Goal: Task Accomplishment & Management: Manage account settings

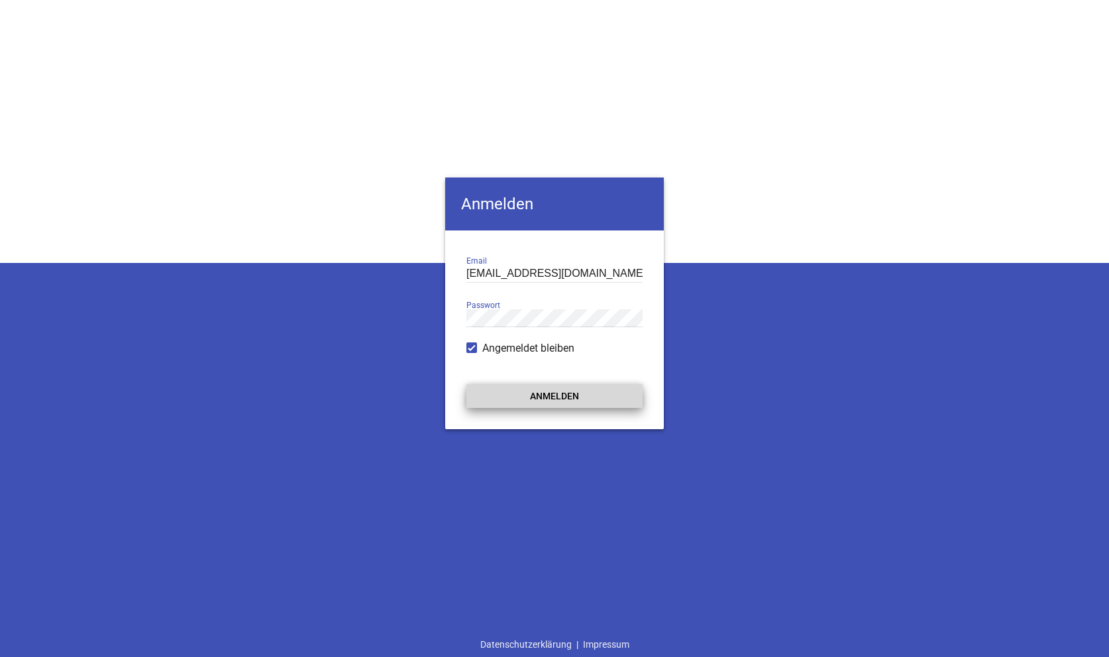
click at [572, 401] on button "Anmelden" at bounding box center [554, 396] width 176 height 24
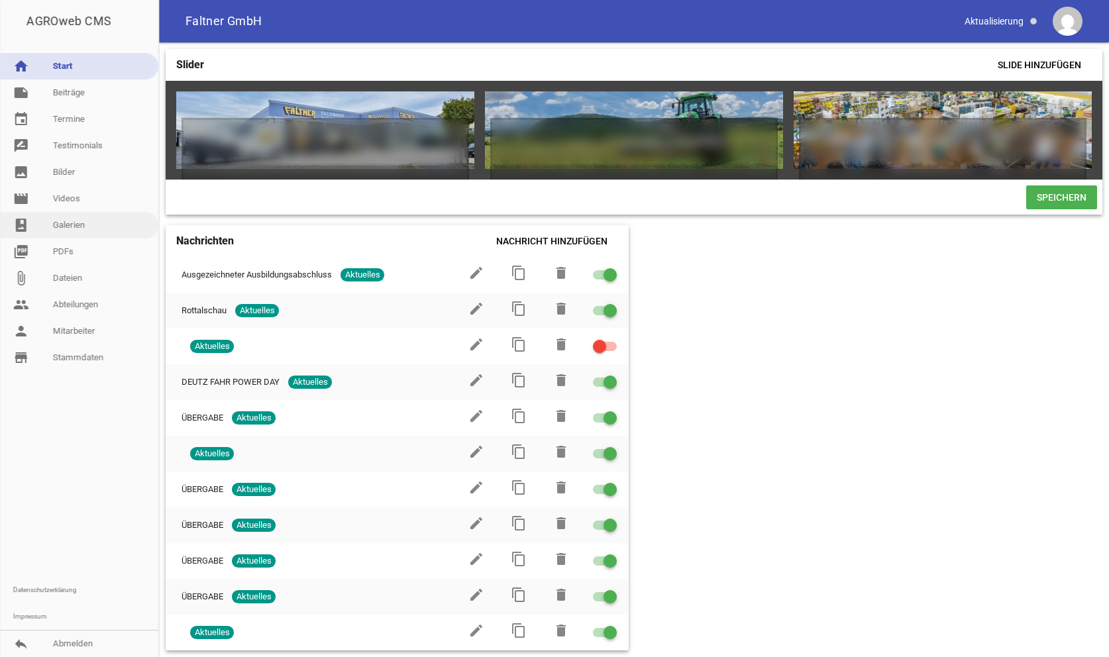
click at [80, 231] on link "photo_album Galerien" at bounding box center [79, 225] width 158 height 26
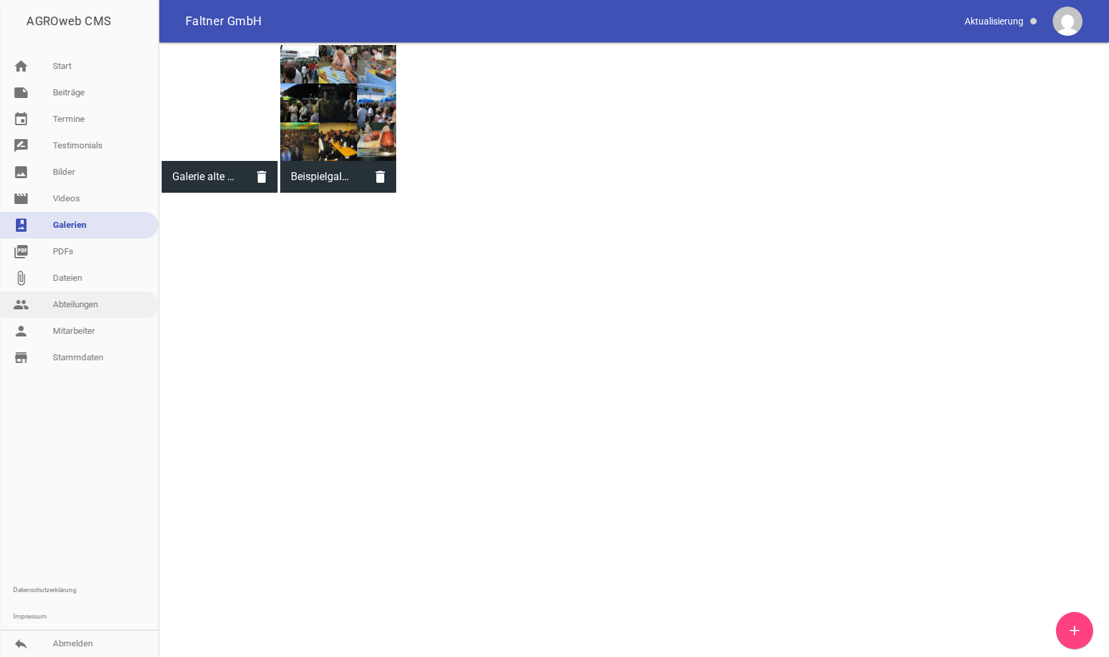
click at [91, 303] on link "people Abteilungen" at bounding box center [79, 304] width 158 height 26
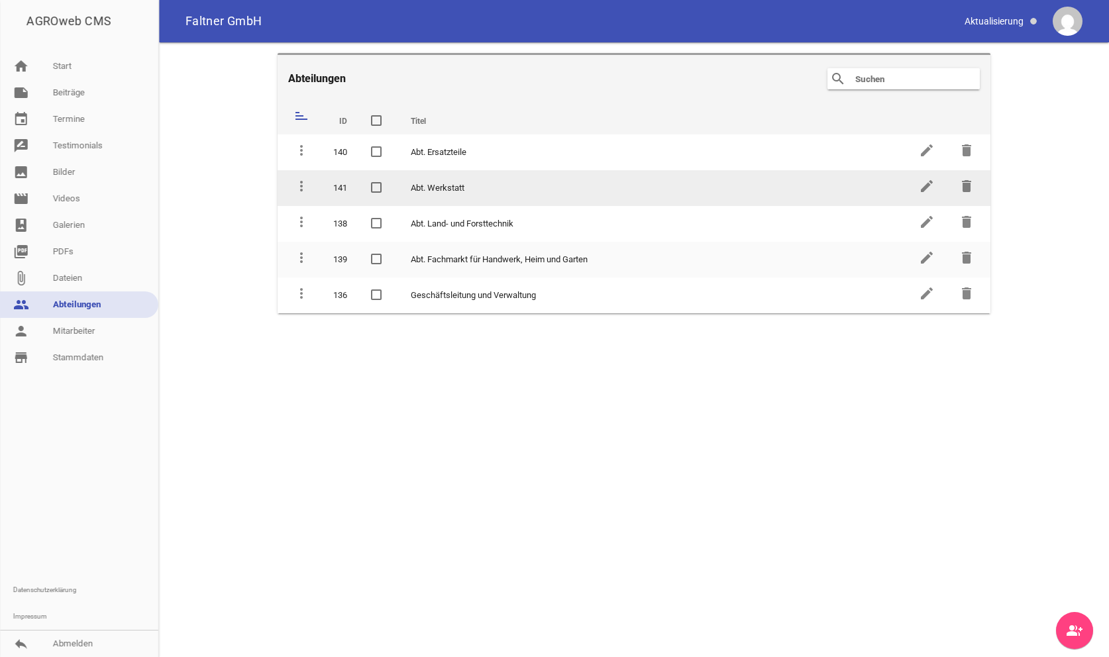
click at [459, 189] on td "Abt. Werkstatt" at bounding box center [653, 188] width 508 height 36
click at [923, 187] on icon "edit" at bounding box center [927, 186] width 16 height 16
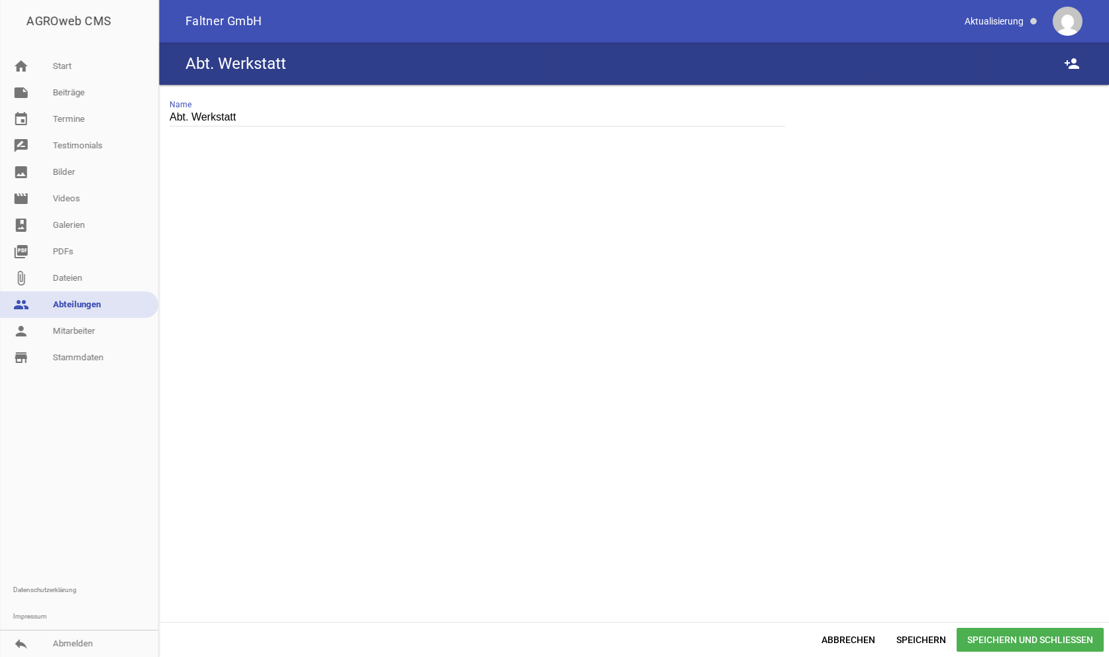
drag, startPoint x: 293, startPoint y: 236, endPoint x: 272, endPoint y: 215, distance: 30.0
click at [283, 227] on div at bounding box center [634, 391] width 950 height 461
click at [216, 116] on input "Abt. Werkstatt" at bounding box center [477, 118] width 615 height 18
click at [855, 258] on div at bounding box center [634, 391] width 950 height 461
click at [607, 440] on div at bounding box center [634, 391] width 950 height 461
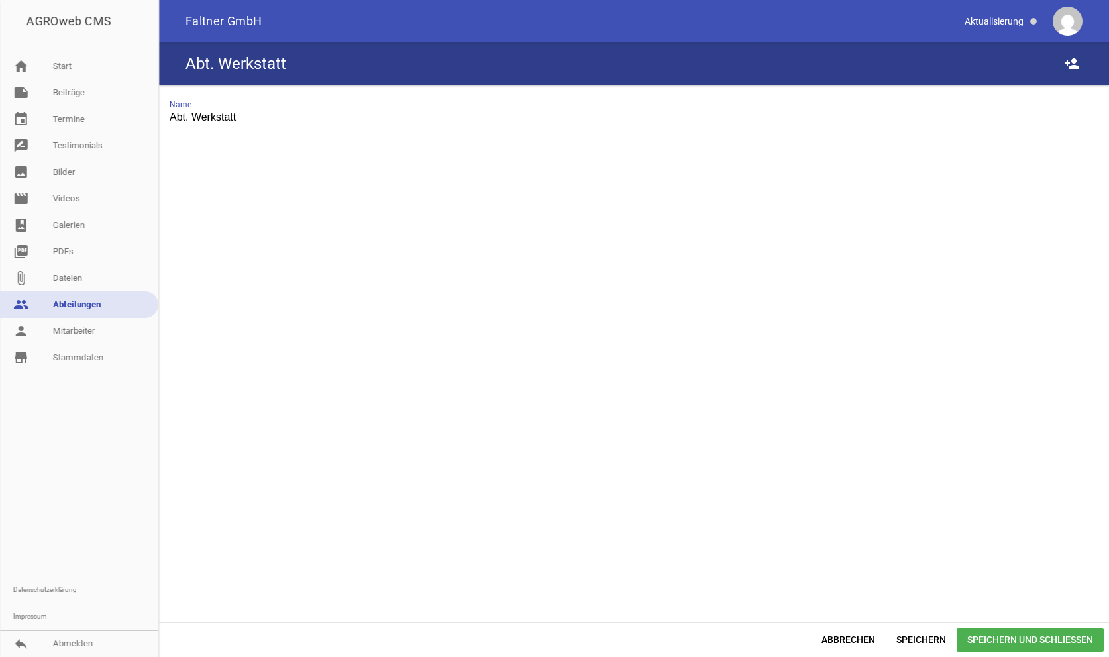
click at [258, 121] on input "Abt. Werkstatt" at bounding box center [477, 118] width 615 height 18
click at [91, 298] on link "people Abteilungen" at bounding box center [79, 304] width 158 height 26
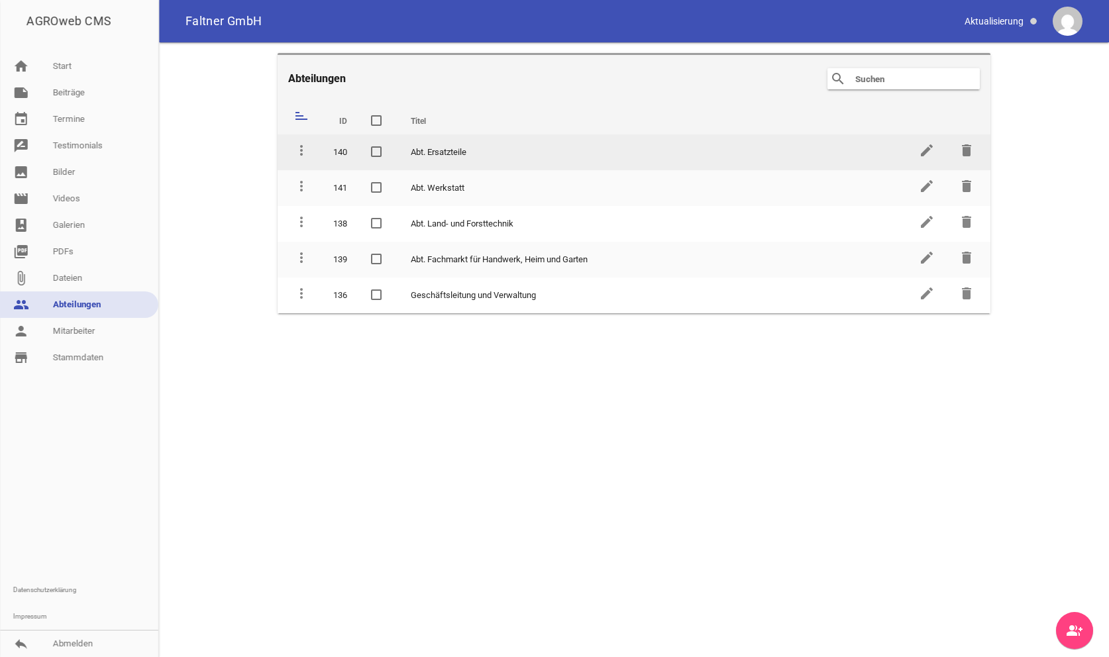
drag, startPoint x: 438, startPoint y: 186, endPoint x: 537, endPoint y: 143, distance: 107.7
click at [537, 143] on tbody "more_vert 140 Abt. Ersatzteile edit delete more_vert 141 Abt. Werkstatt edit de…" at bounding box center [634, 223] width 713 height 179
click at [460, 146] on td "Abt. Ersatzteile" at bounding box center [653, 152] width 508 height 36
click at [923, 154] on icon "edit" at bounding box center [927, 150] width 16 height 16
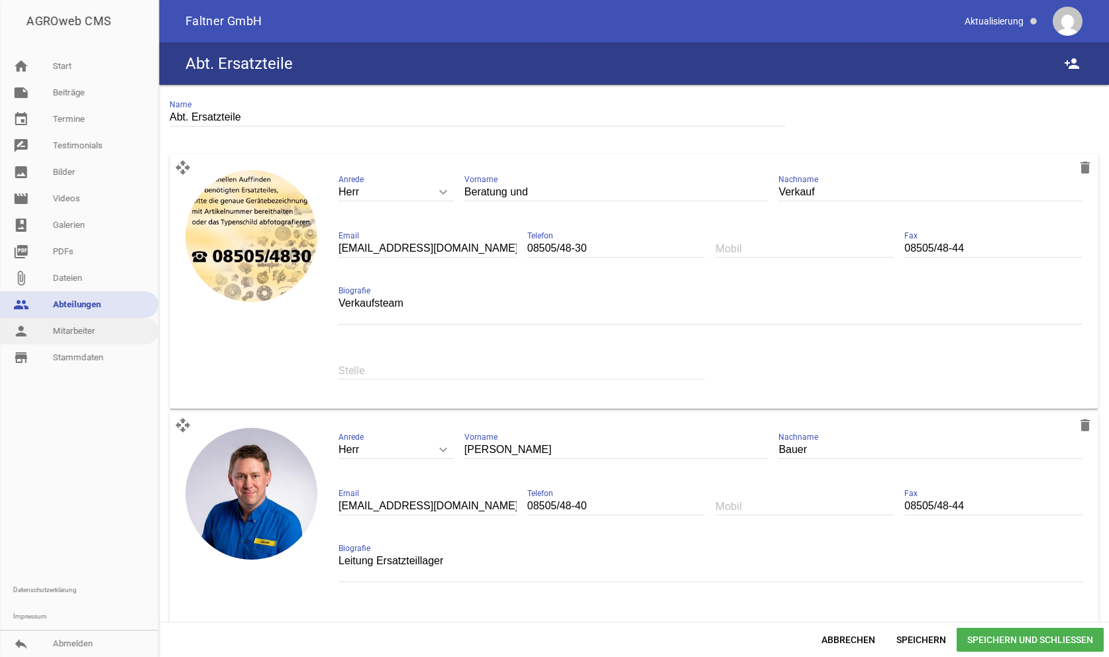
click at [91, 329] on link "person Mitarbeiter" at bounding box center [79, 331] width 158 height 26
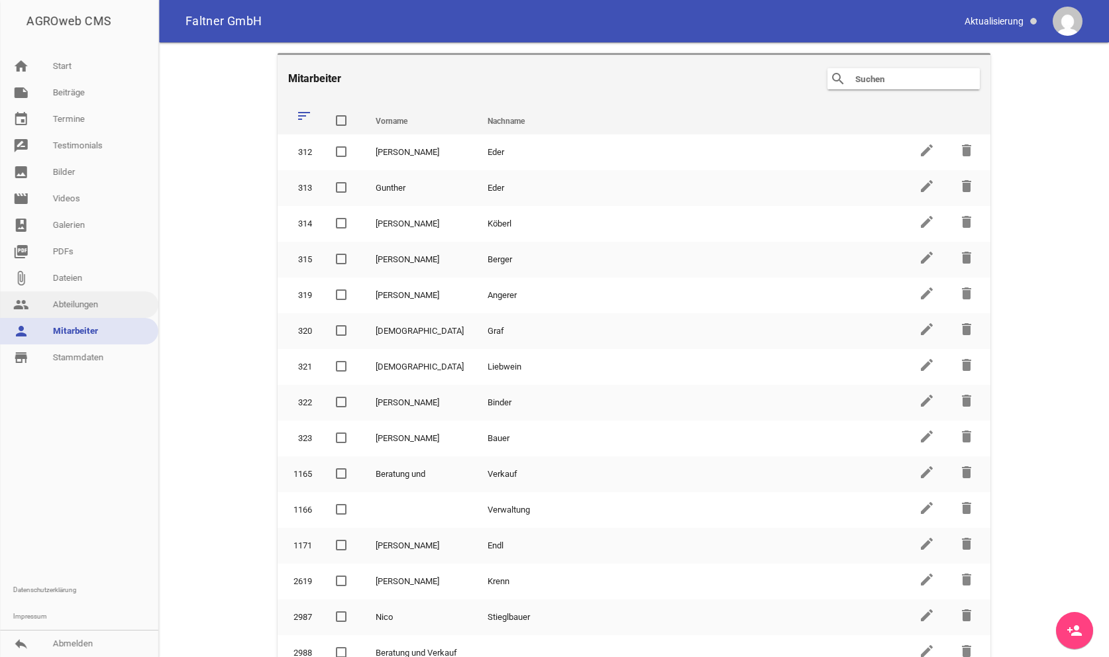
click at [89, 300] on link "people Abteilungen" at bounding box center [79, 304] width 158 height 26
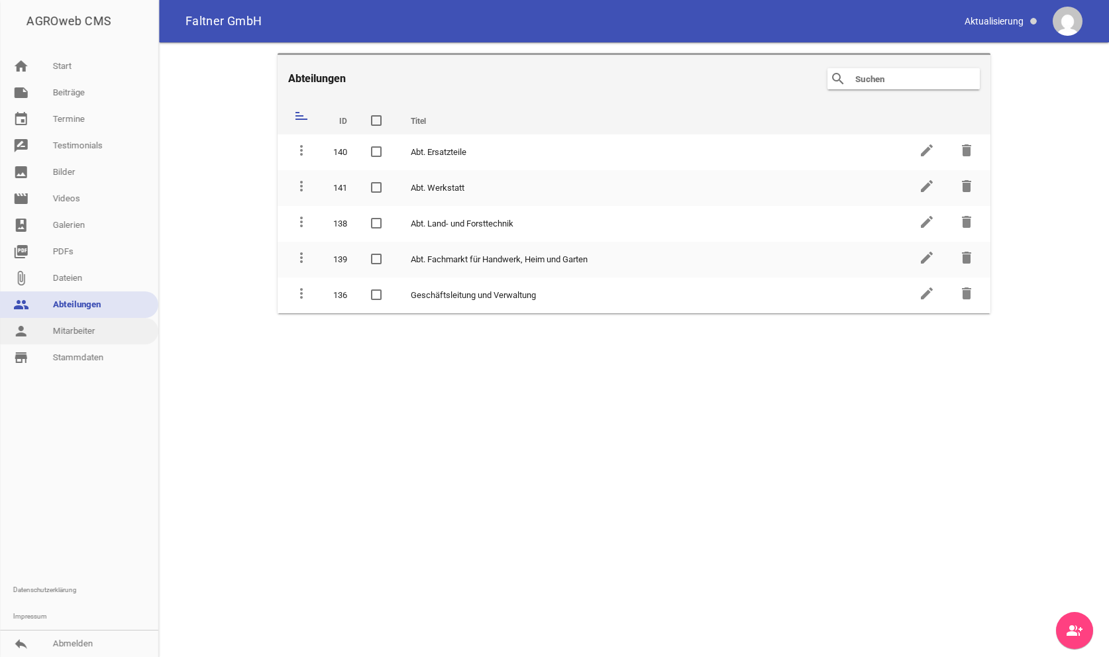
click at [76, 331] on link "person Mitarbeiter" at bounding box center [79, 331] width 158 height 26
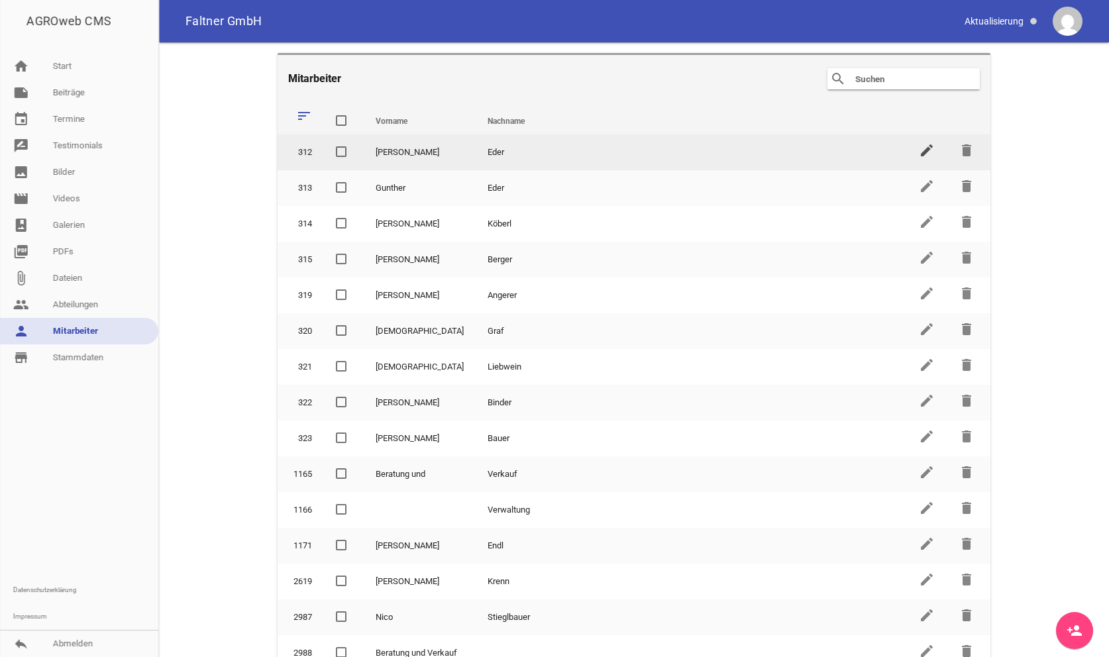
click at [923, 152] on icon "edit" at bounding box center [927, 150] width 16 height 16
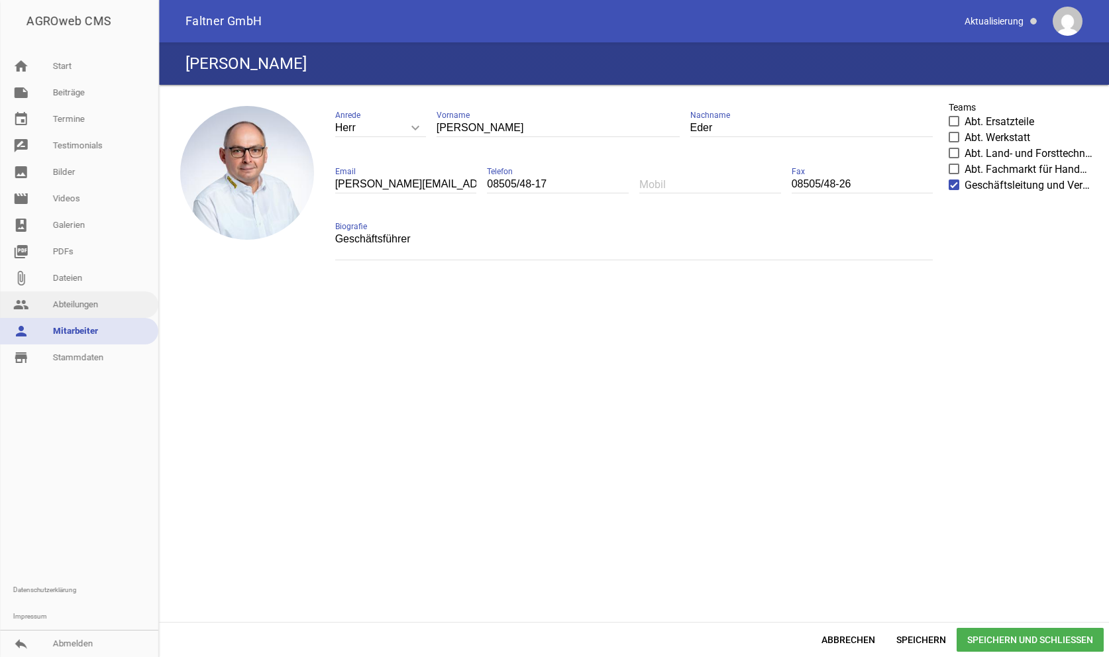
click at [75, 302] on link "people Abteilungen" at bounding box center [79, 304] width 158 height 26
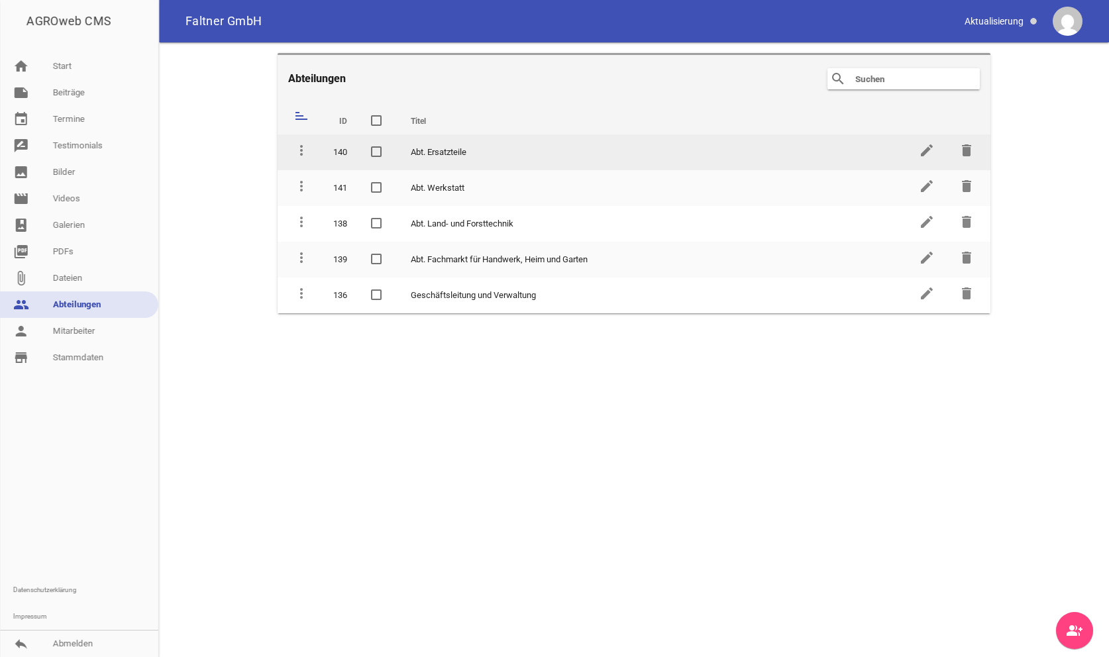
click at [434, 148] on td "Abt. Ersatzteile" at bounding box center [653, 152] width 508 height 36
click at [921, 150] on icon "edit" at bounding box center [927, 150] width 16 height 16
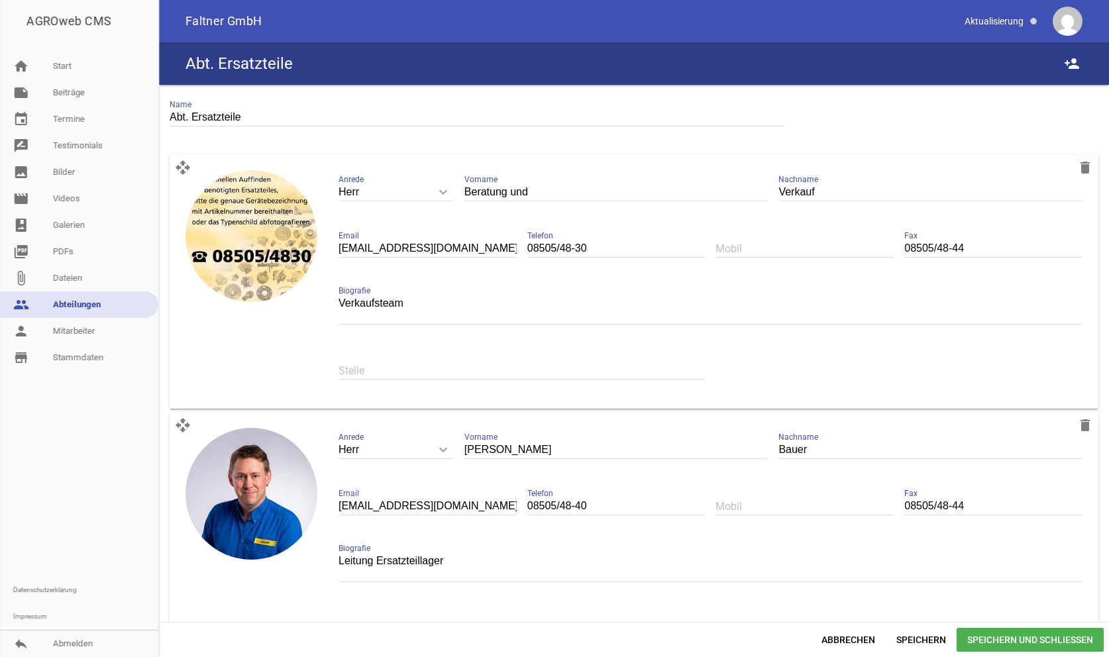
click at [67, 304] on link "people Abteilungen" at bounding box center [79, 304] width 158 height 26
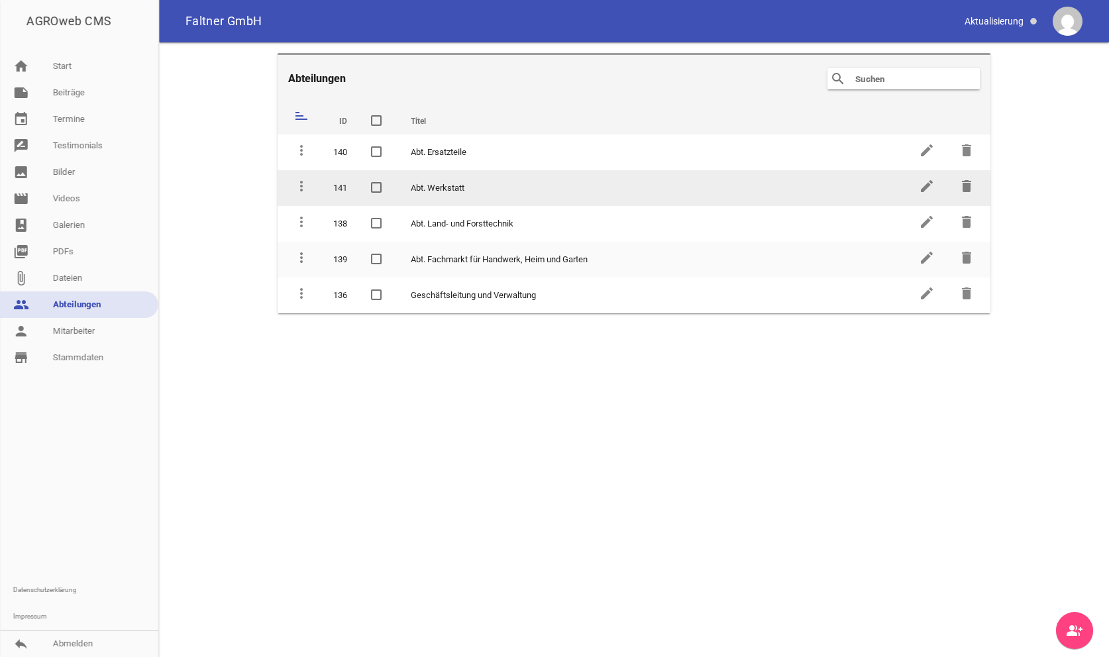
click at [450, 183] on td "Abt. Werkstatt" at bounding box center [653, 188] width 508 height 36
click at [923, 185] on icon "edit" at bounding box center [927, 186] width 16 height 16
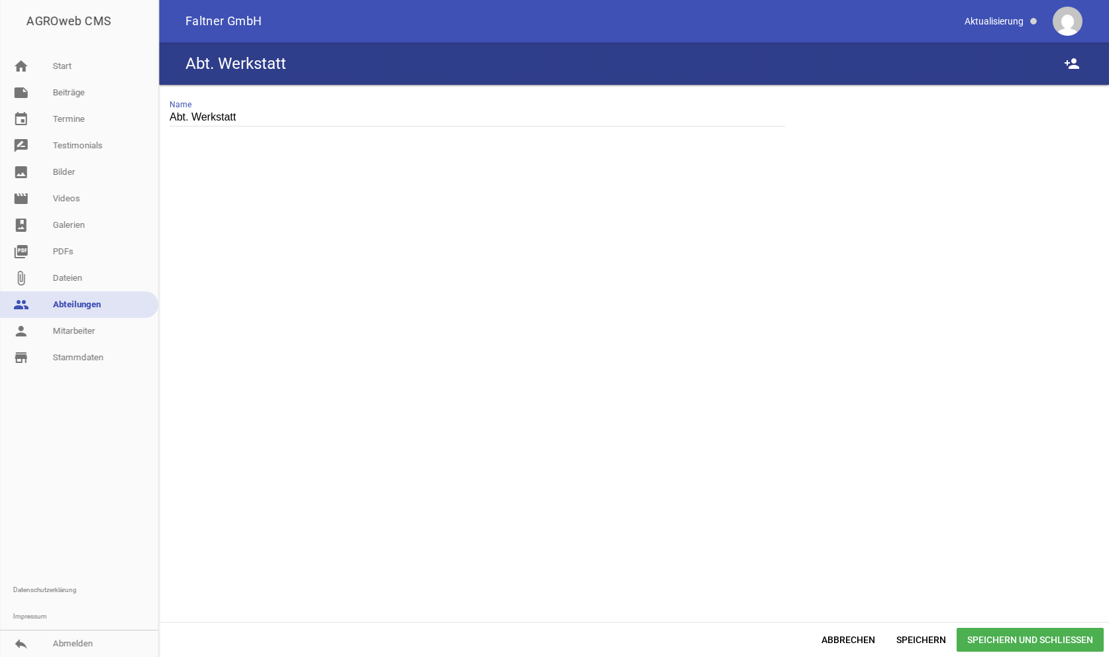
click at [668, 444] on div at bounding box center [634, 391] width 950 height 461
click at [197, 117] on input "Abt. Werkstatt" at bounding box center [477, 118] width 615 height 18
click at [470, 120] on input "Abt. Werkstatt" at bounding box center [477, 118] width 615 height 18
click at [660, 232] on div at bounding box center [634, 391] width 950 height 461
click at [74, 308] on link "people Abteilungen" at bounding box center [79, 304] width 158 height 26
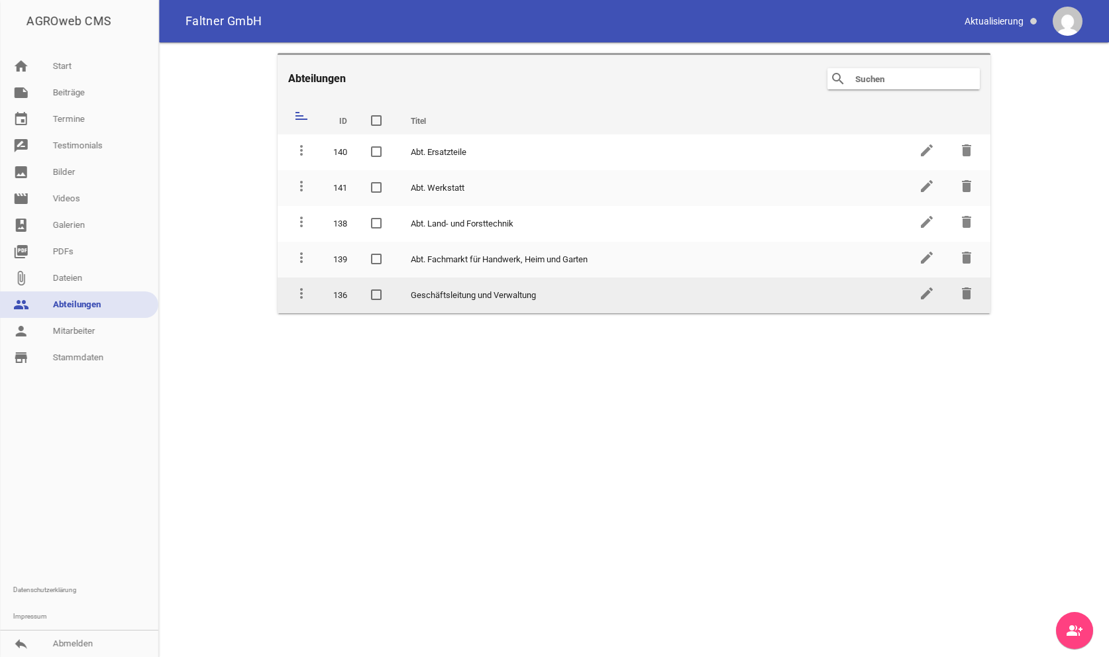
click at [480, 287] on td "Geschäftsleitung und Verwaltung" at bounding box center [653, 296] width 508 height 36
click at [303, 294] on icon "more_vert" at bounding box center [301, 293] width 16 height 16
click at [926, 291] on icon "edit" at bounding box center [927, 293] width 16 height 16
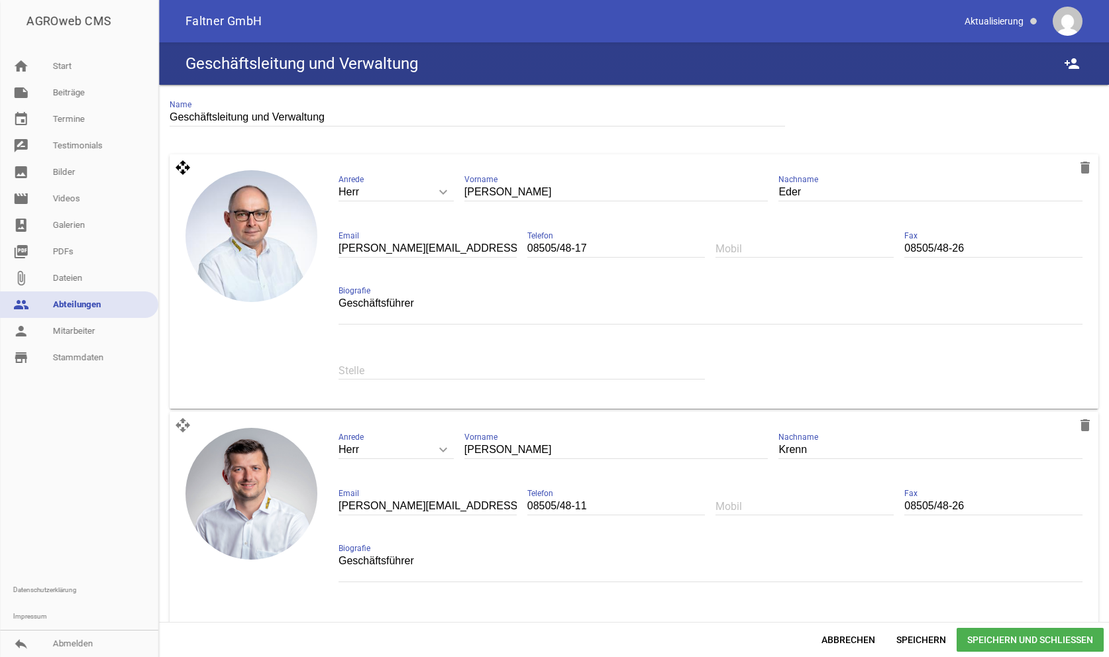
click at [180, 166] on icon "open_with" at bounding box center [183, 167] width 26 height 26
click at [782, 213] on div "Eder Nachname" at bounding box center [930, 193] width 304 height 46
click at [949, 179] on div "Eder Nachname" at bounding box center [930, 193] width 304 height 46
drag, startPoint x: 605, startPoint y: 161, endPoint x: 501, endPoint y: 191, distance: 107.7
click at [603, 161] on div "Herr keyboard_arrow_down Anrede Herr Frau [PERSON_NAME] [PERSON_NAME] Nachname …" at bounding box center [710, 282] width 765 height 244
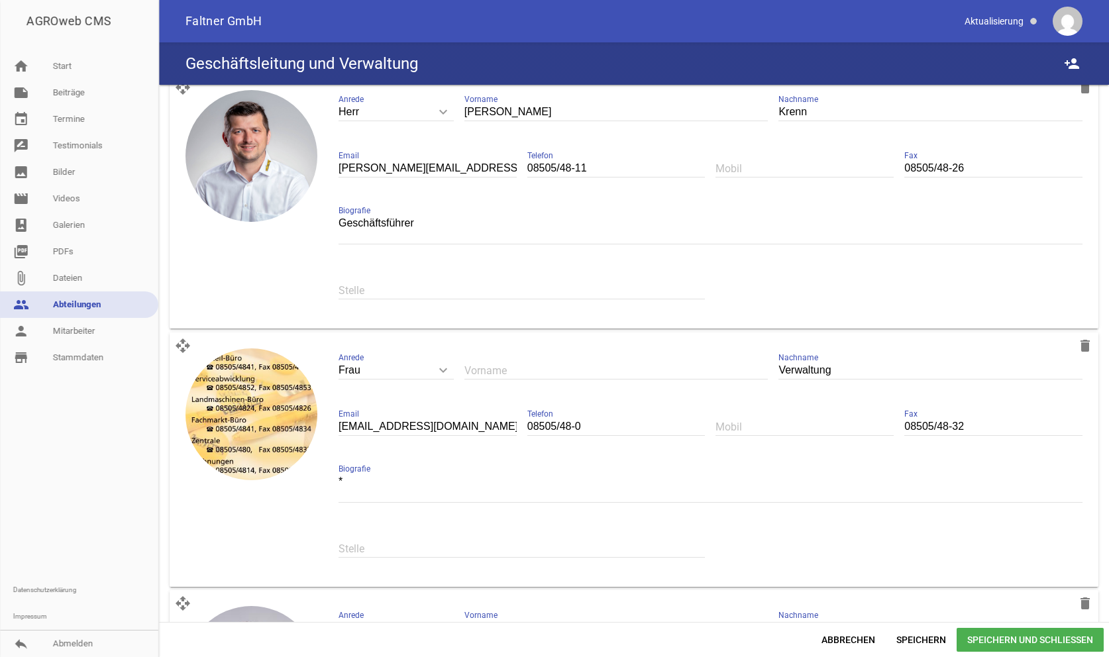
scroll to position [571, 0]
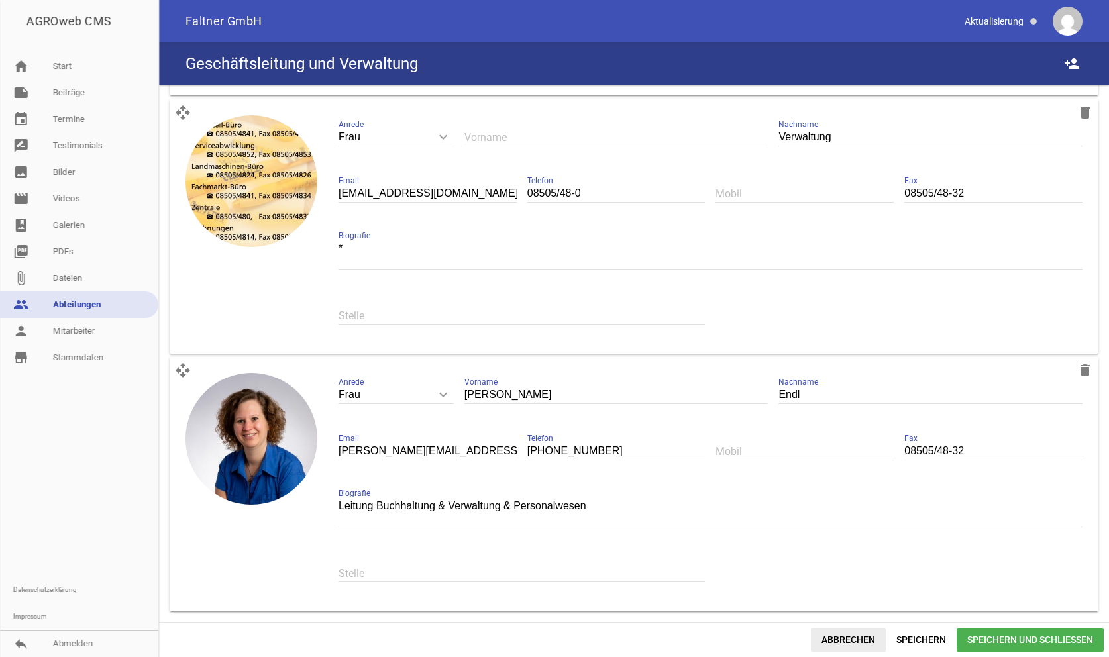
click at [834, 636] on span "Abbrechen" at bounding box center [848, 640] width 75 height 24
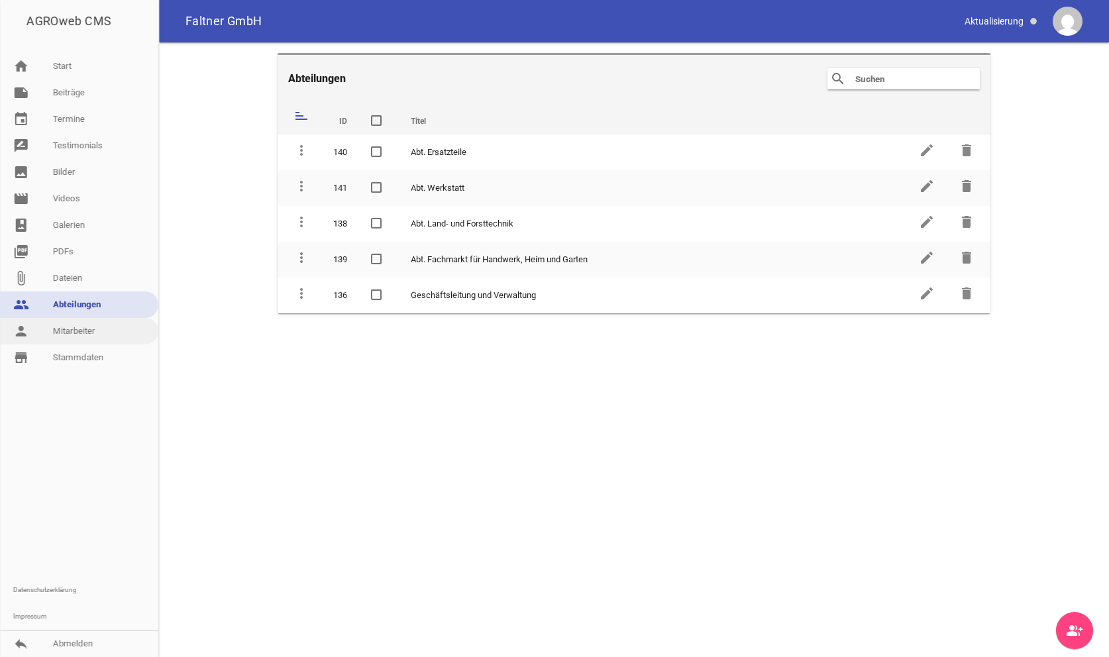
click at [74, 322] on link "person Mitarbeiter" at bounding box center [79, 331] width 158 height 26
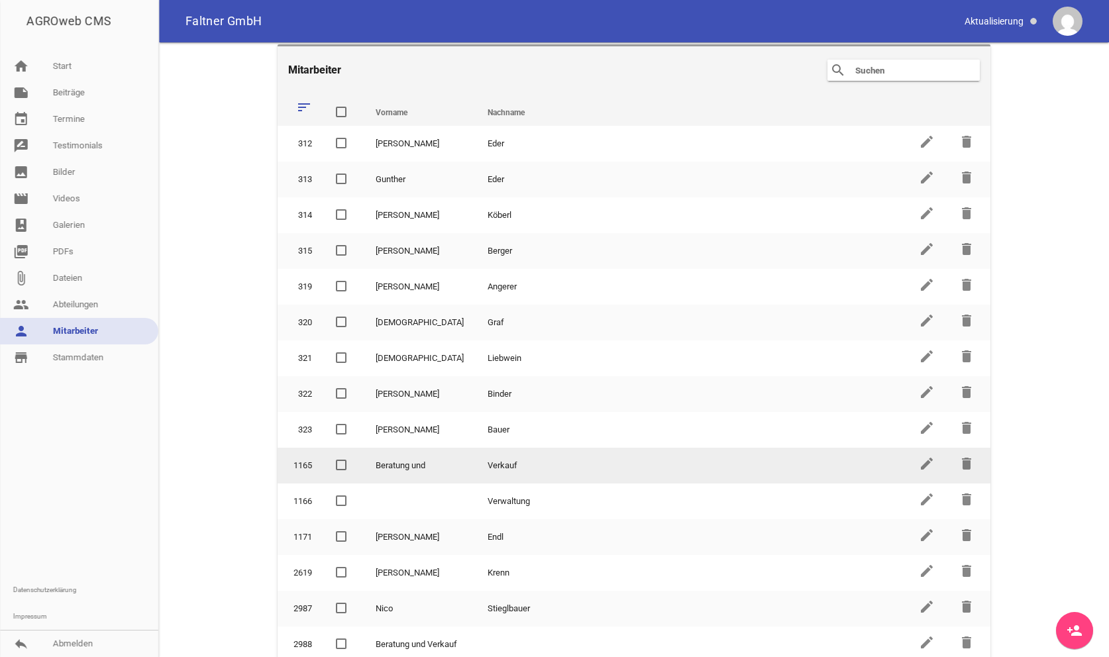
scroll to position [9, 0]
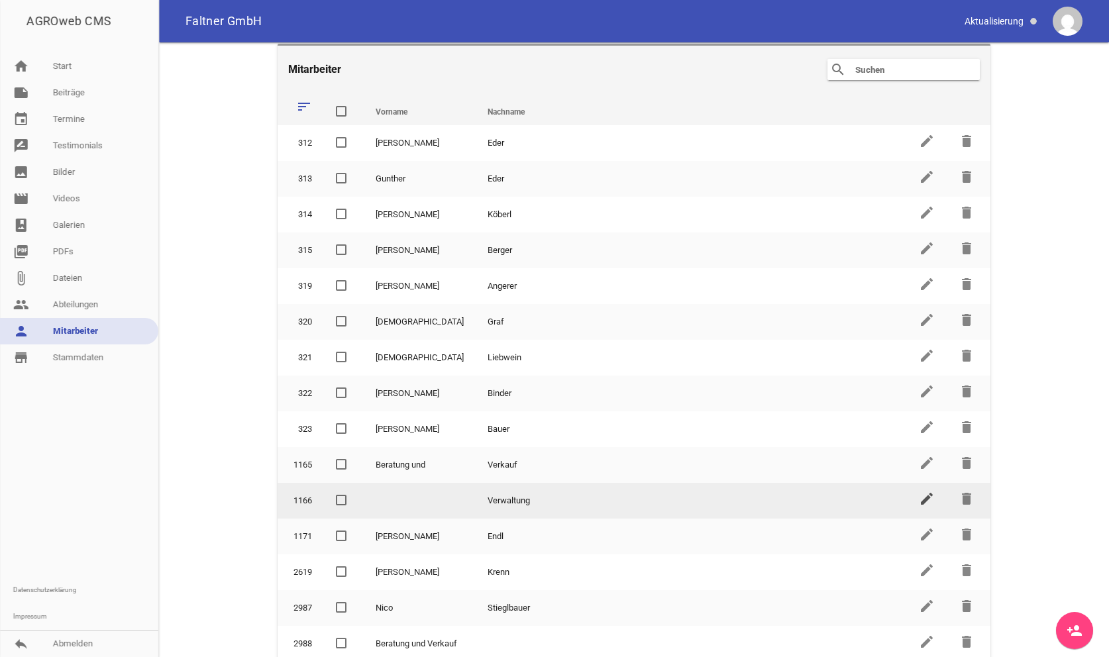
click at [928, 497] on icon "edit" at bounding box center [927, 499] width 16 height 16
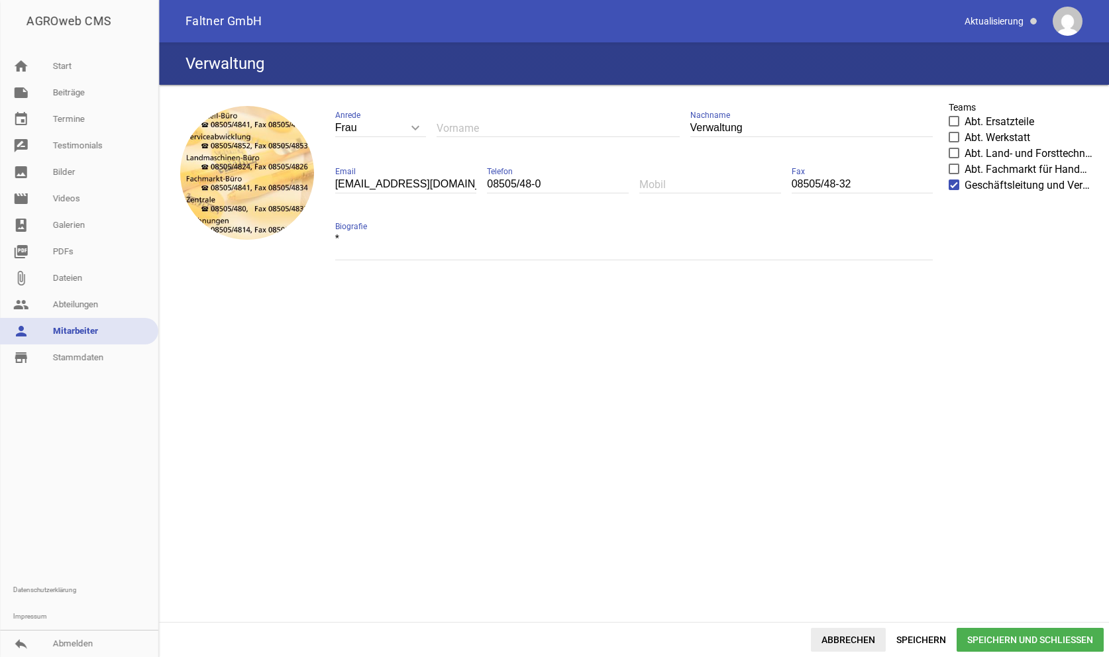
click at [839, 640] on span "Abbrechen" at bounding box center [848, 640] width 75 height 24
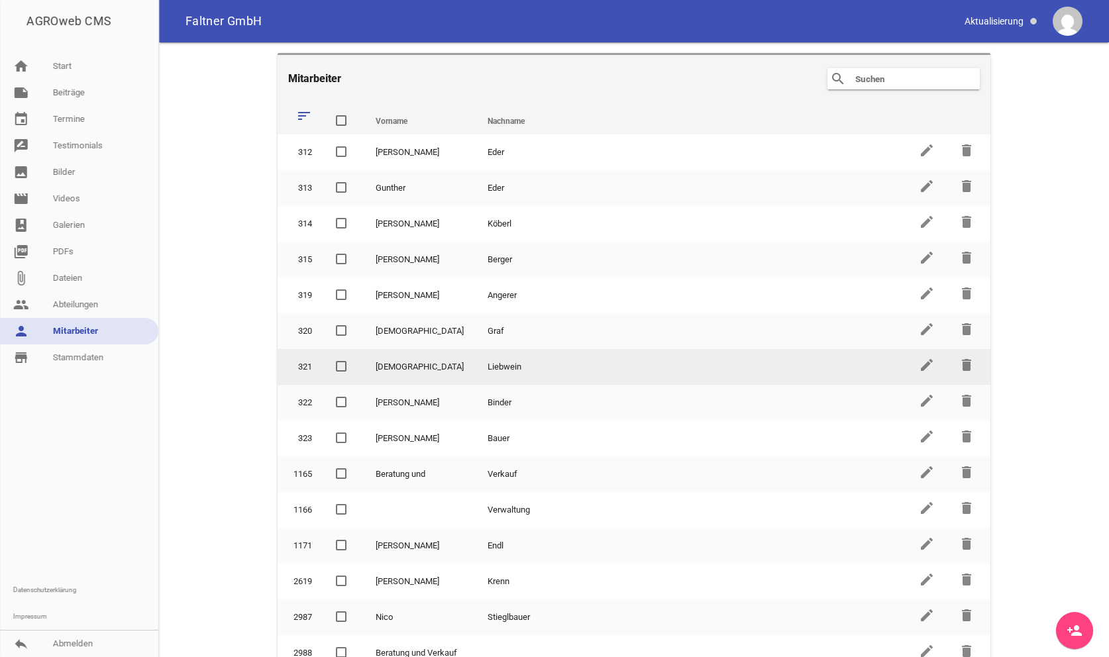
scroll to position [9, 0]
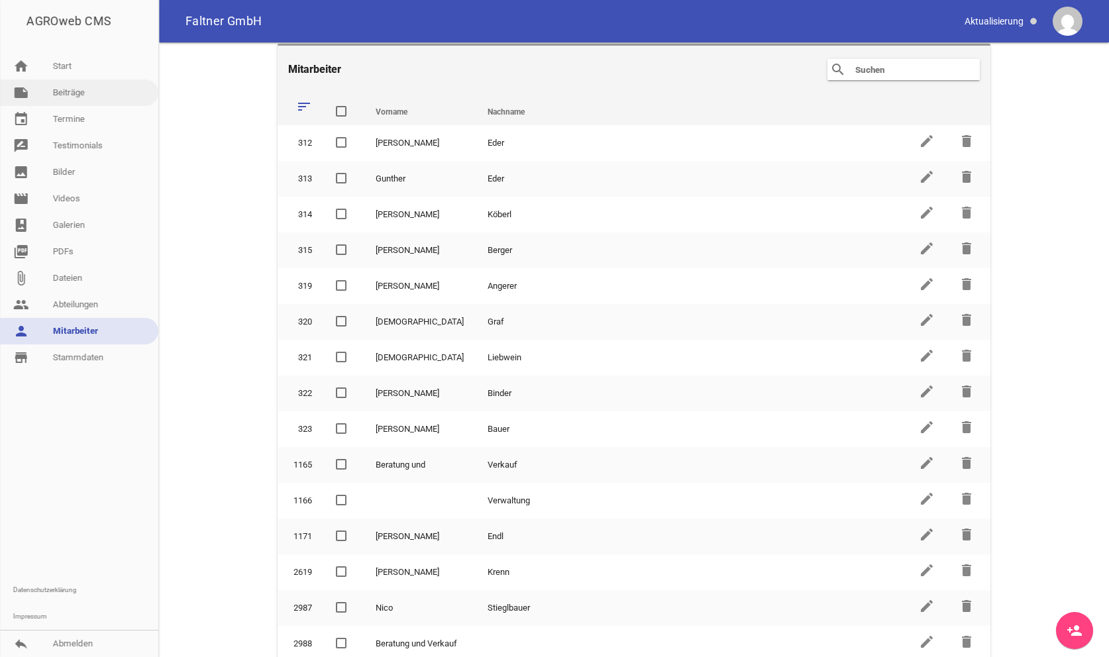
click at [66, 95] on link "note Beiträge" at bounding box center [79, 92] width 158 height 26
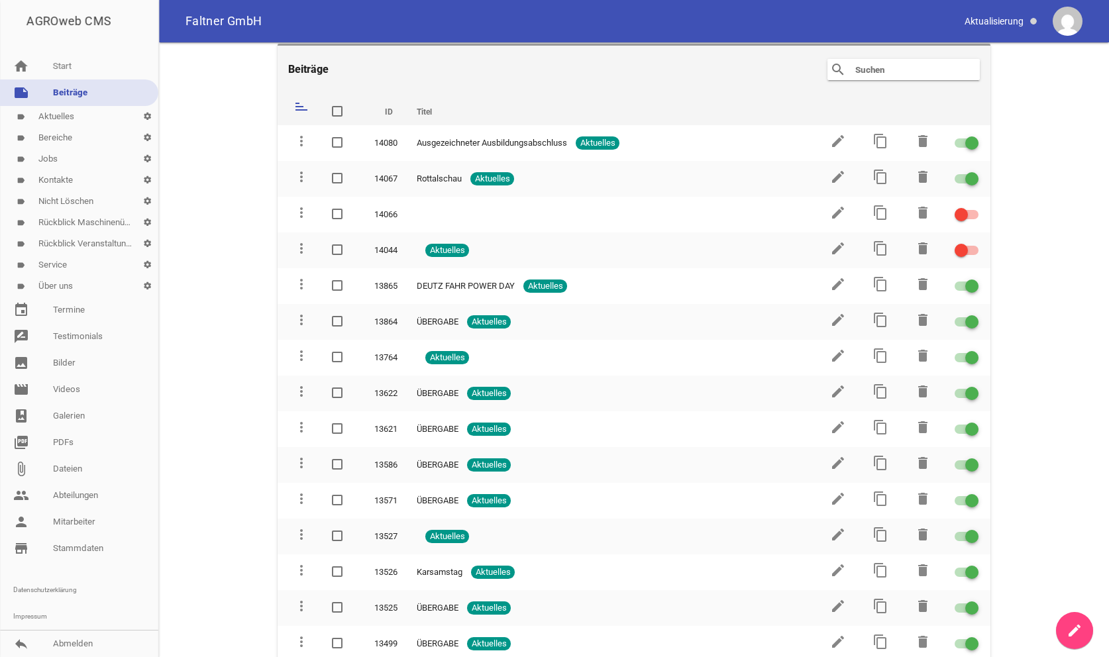
click at [50, 284] on link "label Über uns settings" at bounding box center [79, 286] width 158 height 21
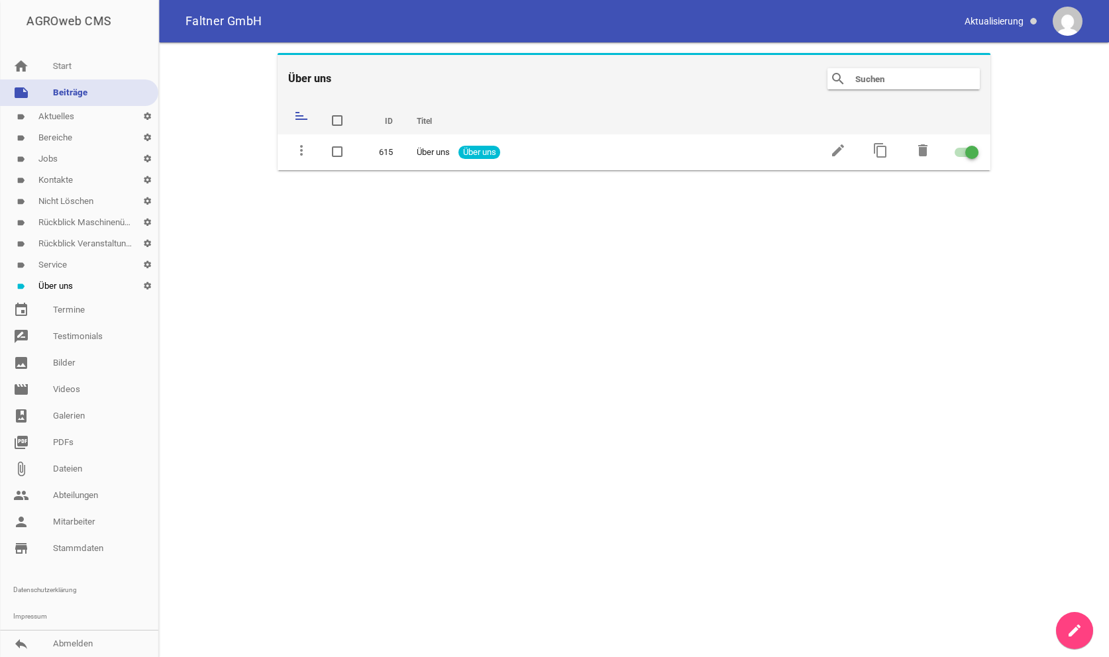
click at [58, 174] on link "label Kontakte settings" at bounding box center [79, 180] width 158 height 21
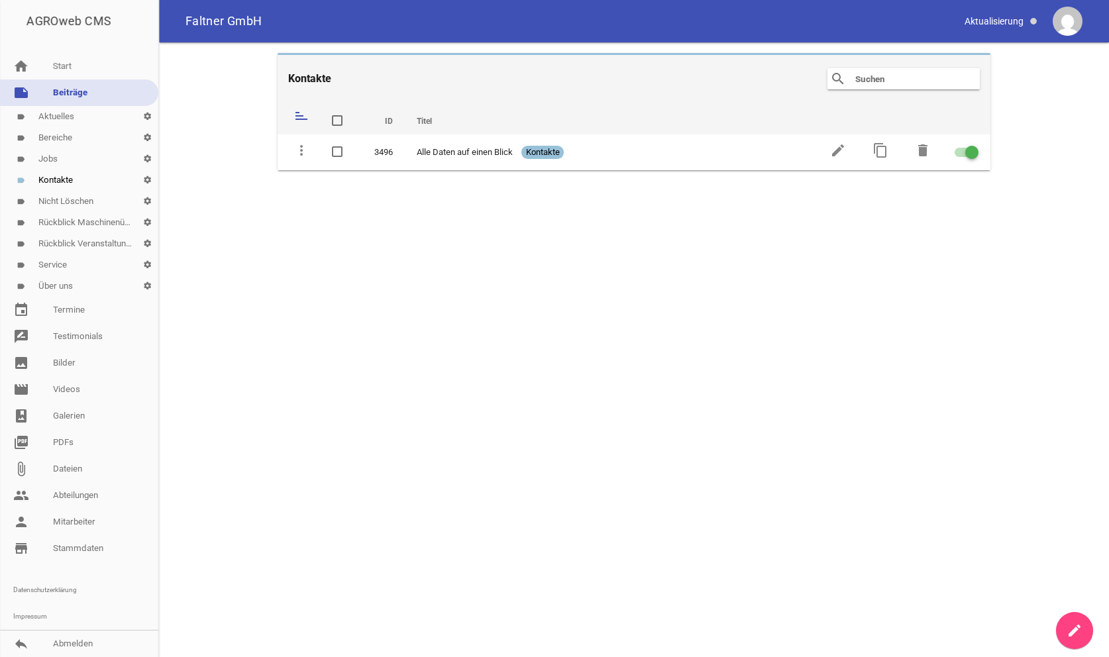
click at [44, 158] on link "label Jobs settings" at bounding box center [79, 158] width 158 height 21
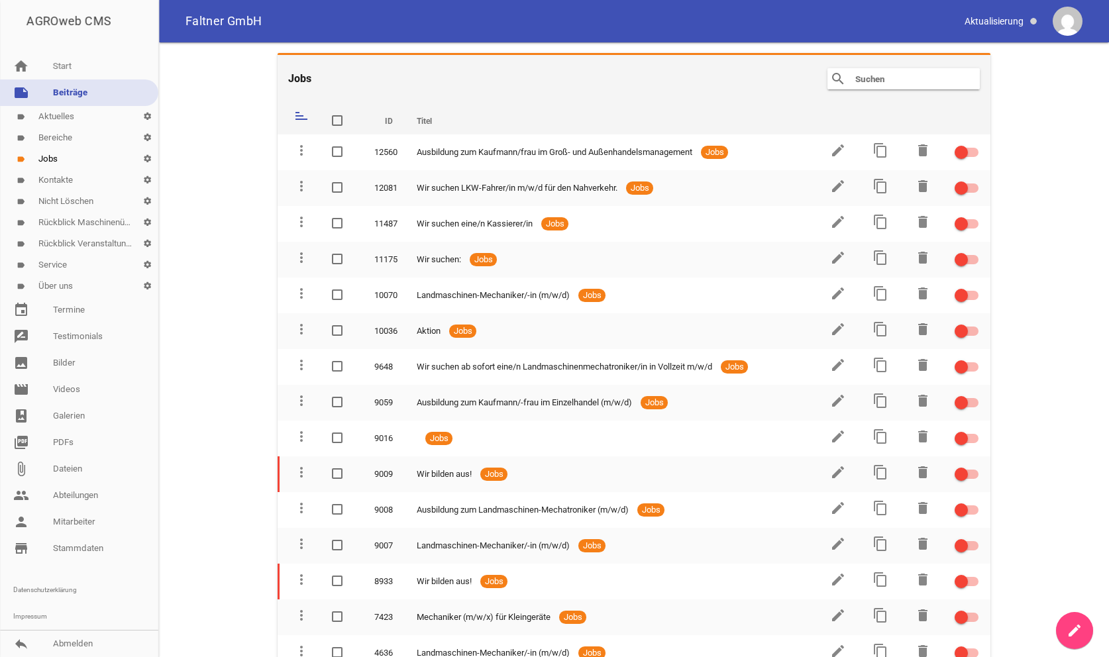
click at [54, 130] on link "label Bereiche settings" at bounding box center [79, 137] width 158 height 21
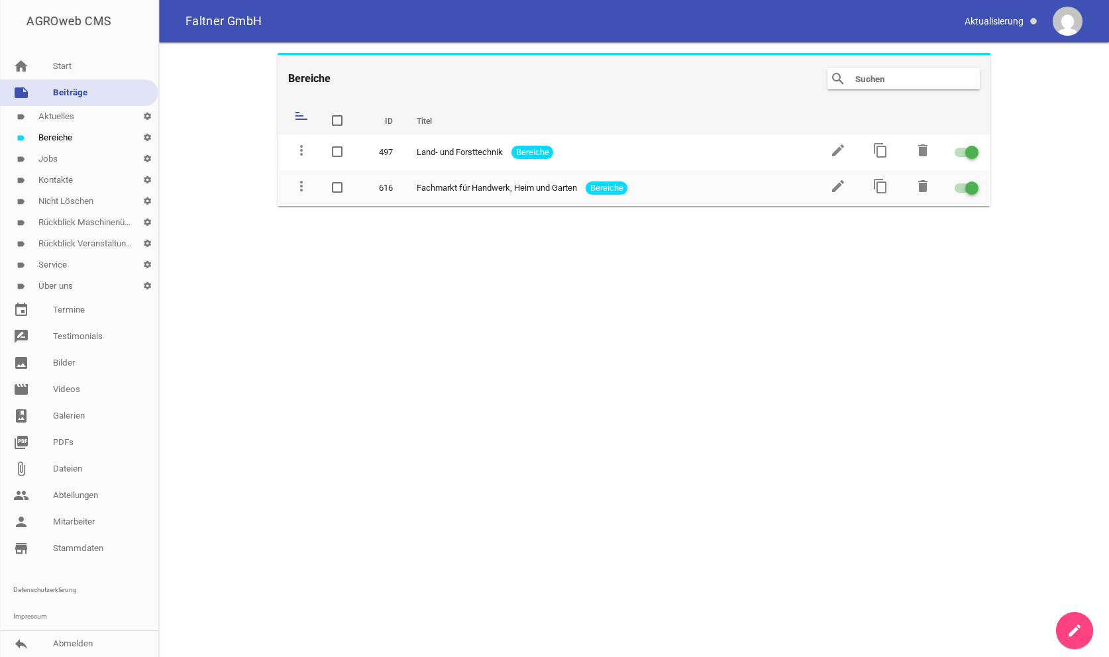
click at [60, 113] on link "label Aktuelles settings" at bounding box center [79, 116] width 158 height 21
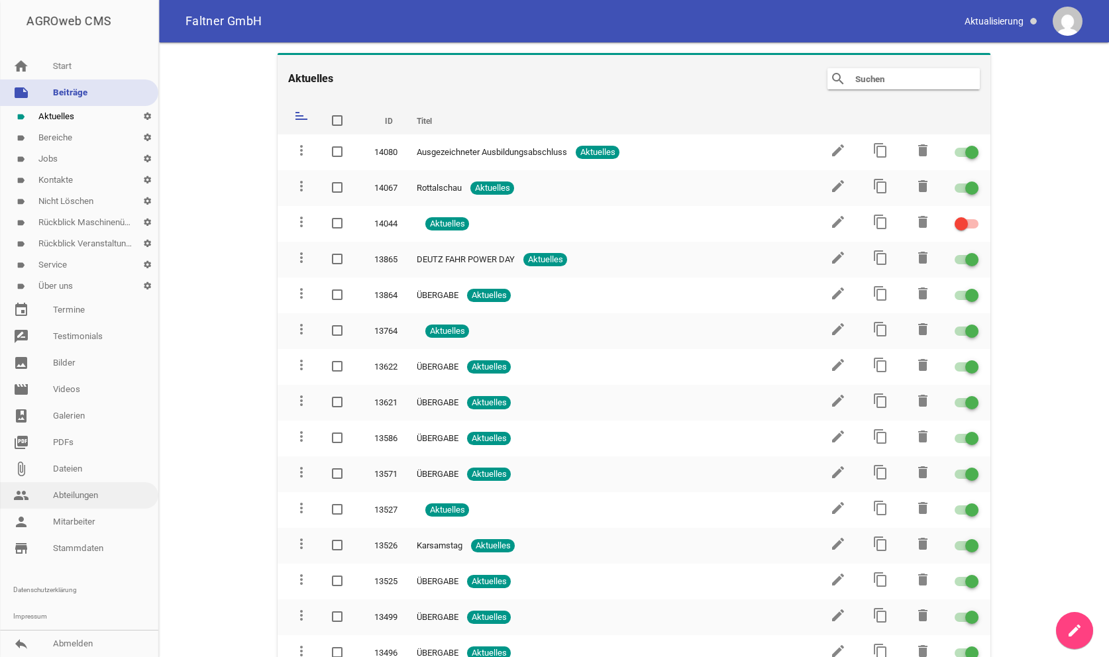
click at [97, 499] on link "people Abteilungen" at bounding box center [79, 495] width 158 height 26
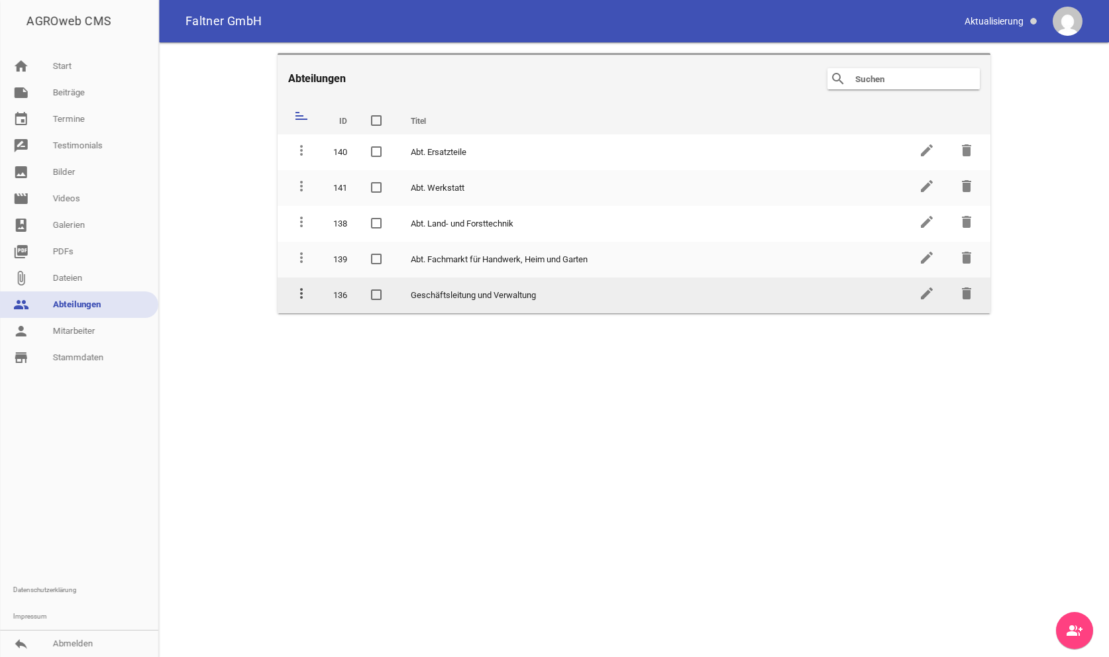
click at [301, 293] on icon "more_vert" at bounding box center [301, 293] width 16 height 16
click at [305, 291] on icon "more_vert" at bounding box center [301, 293] width 16 height 16
click at [927, 297] on icon "edit" at bounding box center [927, 293] width 16 height 16
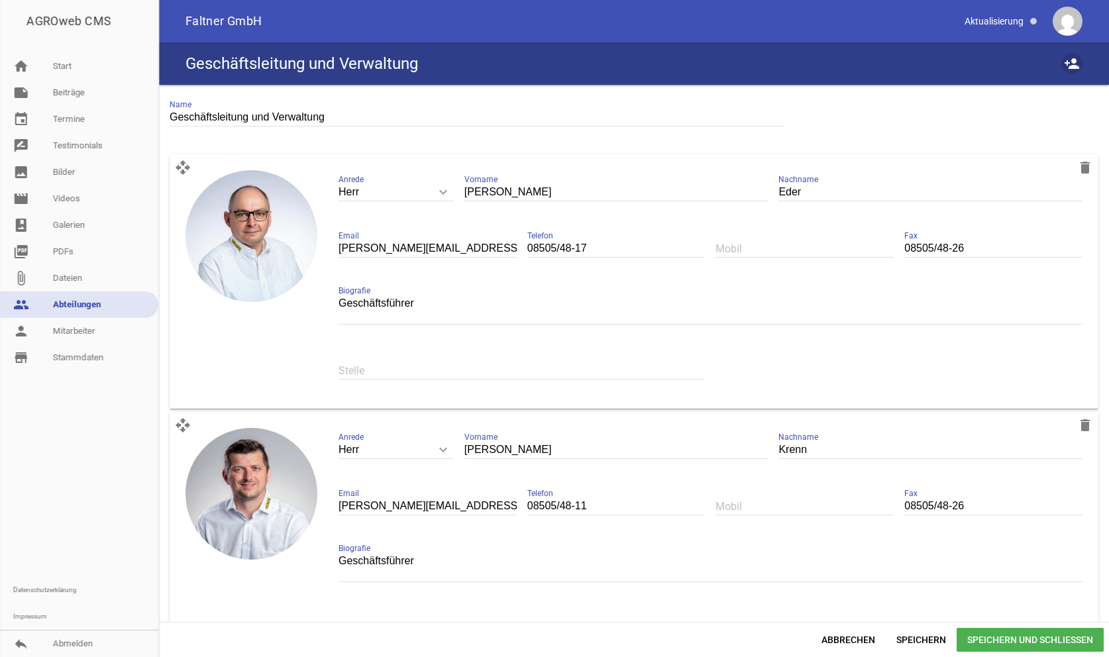
click at [1072, 67] on icon "person_add" at bounding box center [1072, 64] width 16 height 16
click at [88, 307] on link "people Abteilungen" at bounding box center [79, 304] width 158 height 26
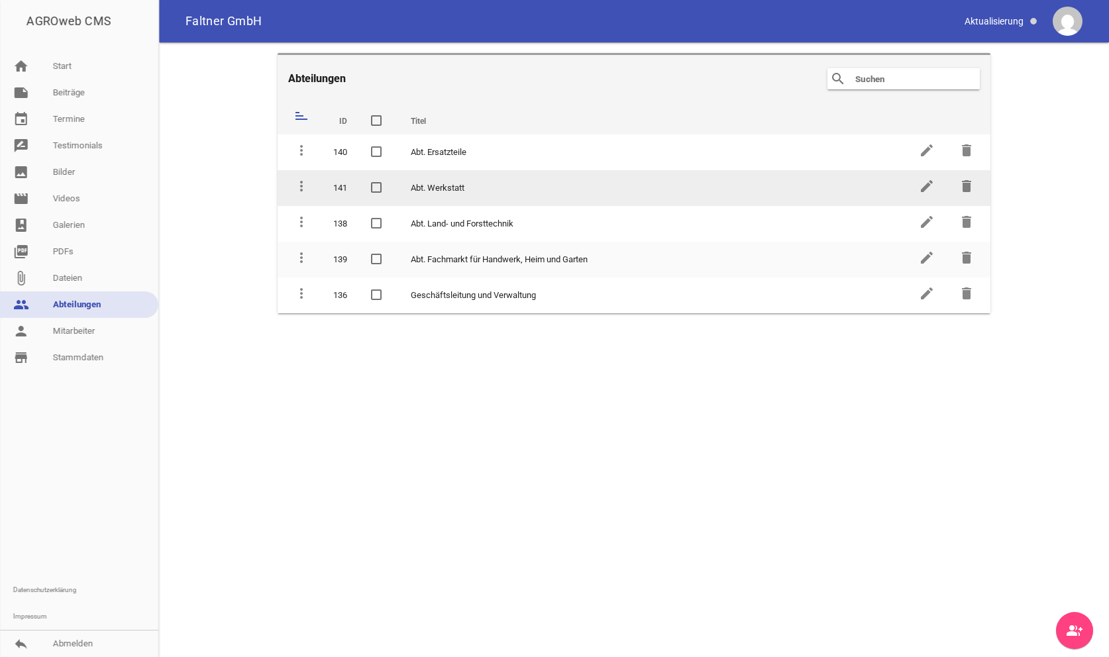
click at [440, 185] on td "Abt. Werkstatt" at bounding box center [653, 188] width 508 height 36
click at [929, 188] on icon "edit" at bounding box center [927, 186] width 16 height 16
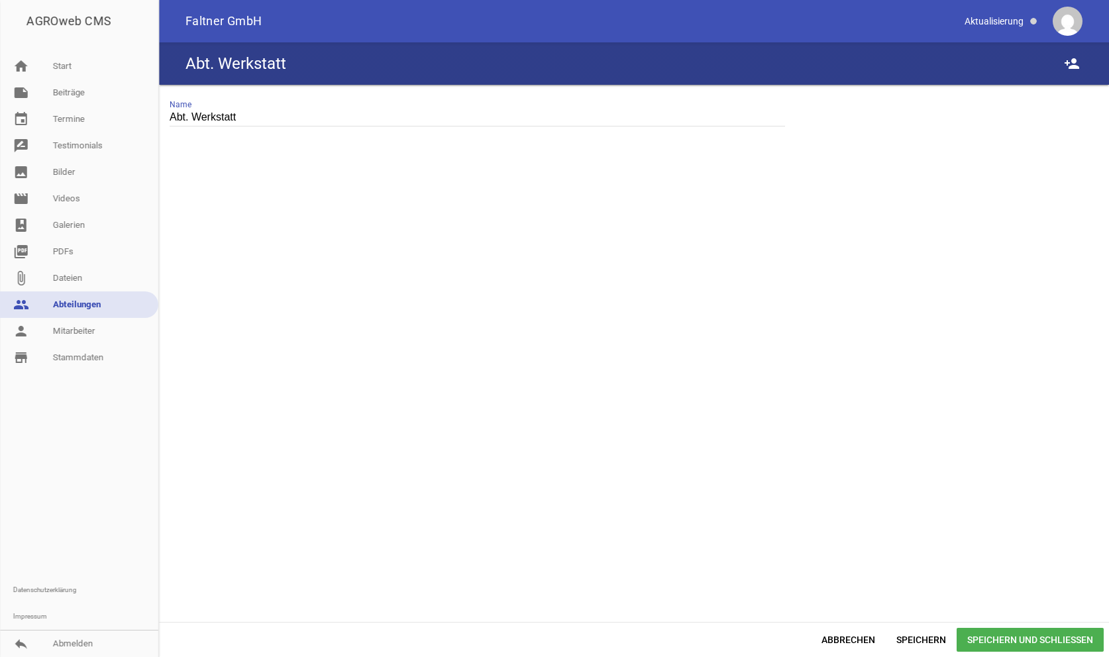
click at [902, 138] on div "Abt. Werkstatt Name" at bounding box center [634, 123] width 950 height 76
click at [1068, 67] on icon "person_add" at bounding box center [1072, 64] width 16 height 16
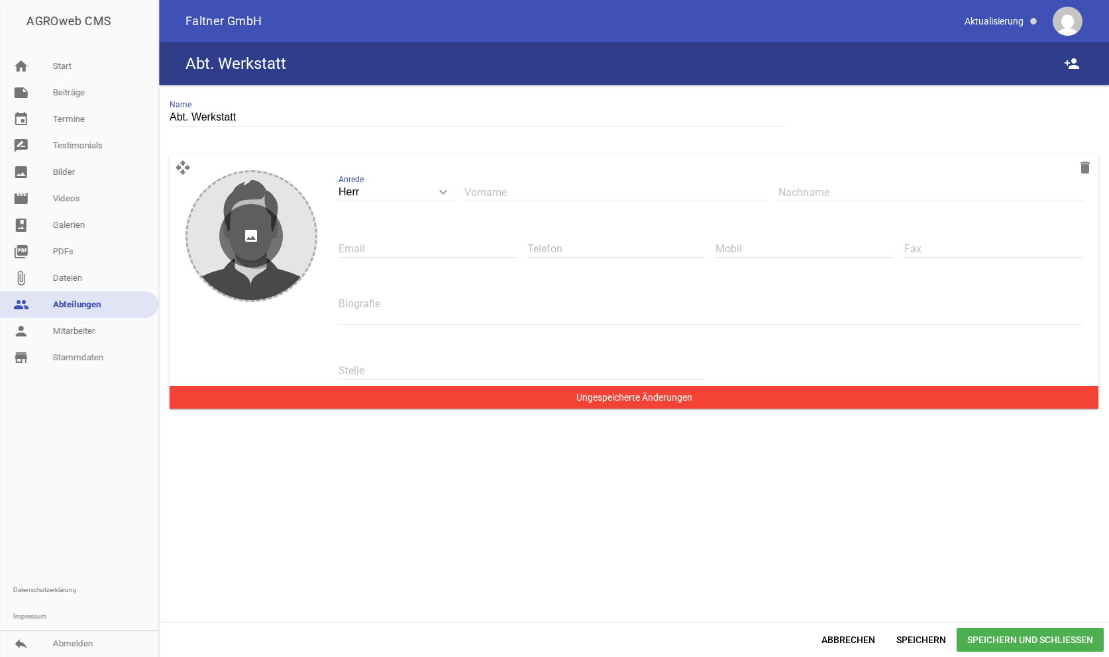
click at [254, 250] on icon "image" at bounding box center [251, 236] width 64 height 64
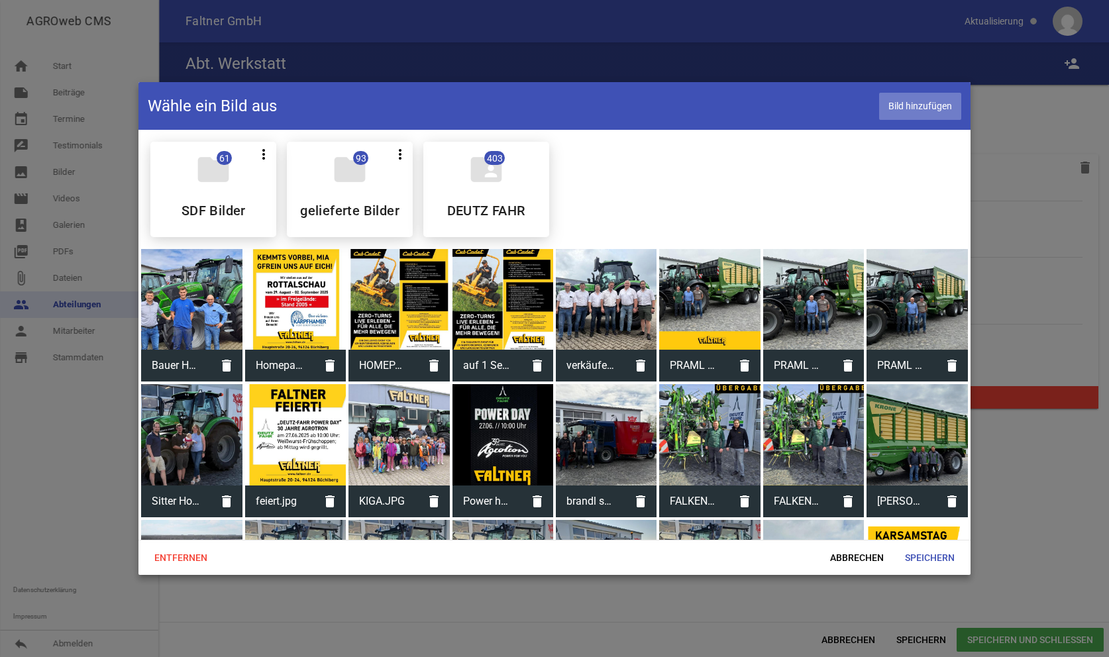
click at [923, 112] on span "Bild hinzufügen" at bounding box center [920, 106] width 82 height 27
click at [928, 561] on span "Speichern" at bounding box center [929, 558] width 71 height 24
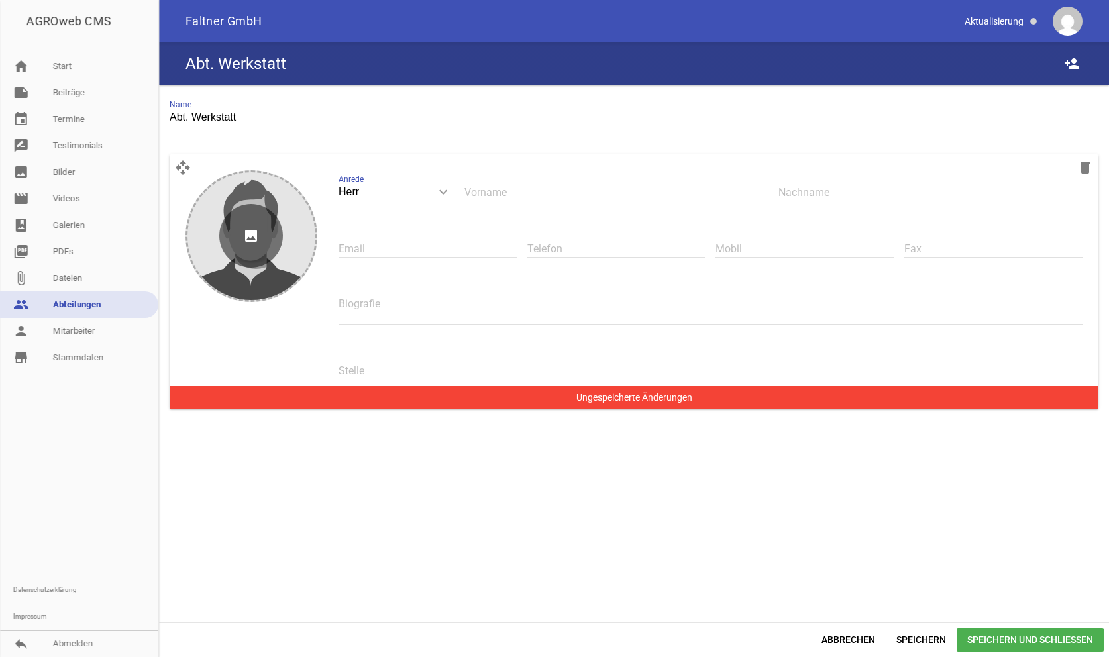
click at [252, 264] on icon "image" at bounding box center [251, 236] width 64 height 64
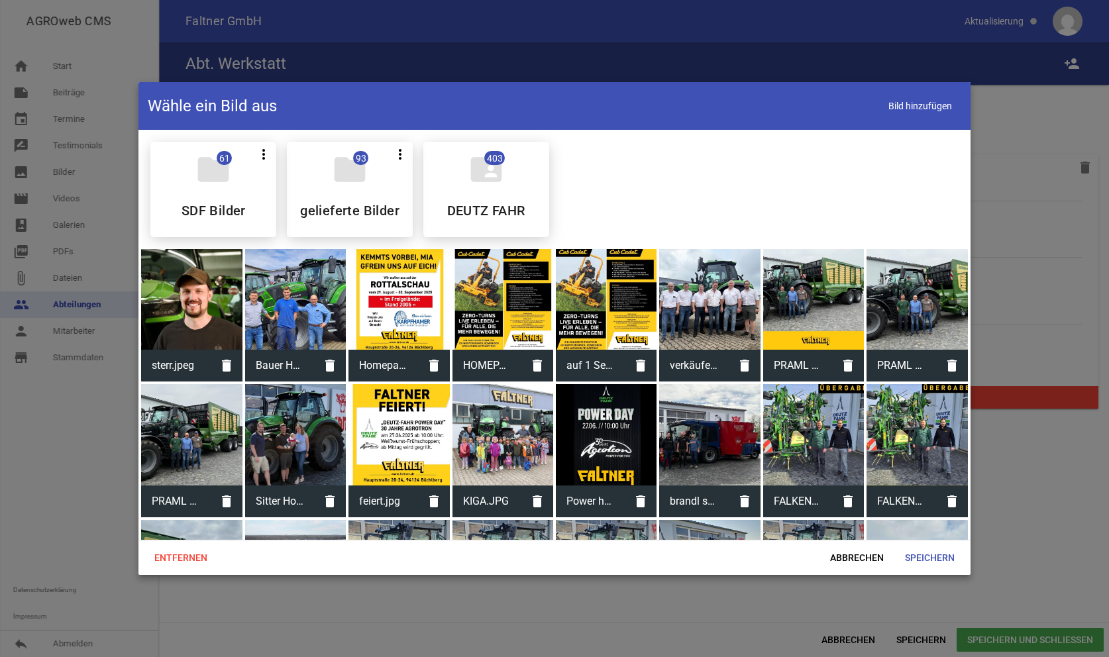
click at [178, 279] on div at bounding box center [191, 299] width 101 height 101
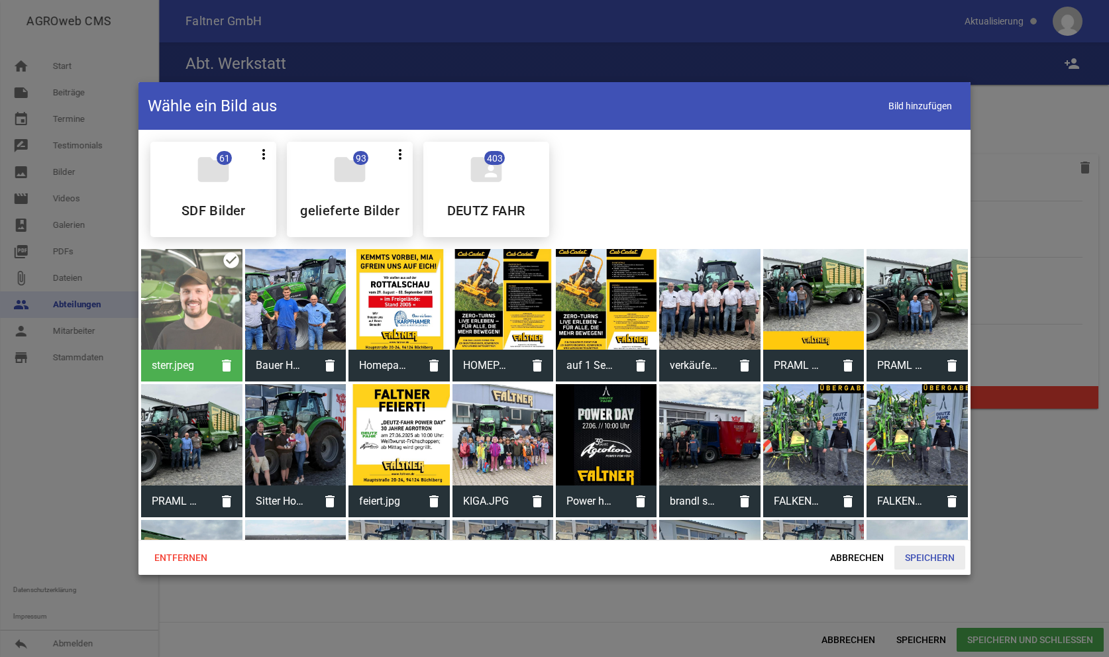
click at [923, 556] on span "Speichern" at bounding box center [929, 558] width 71 height 24
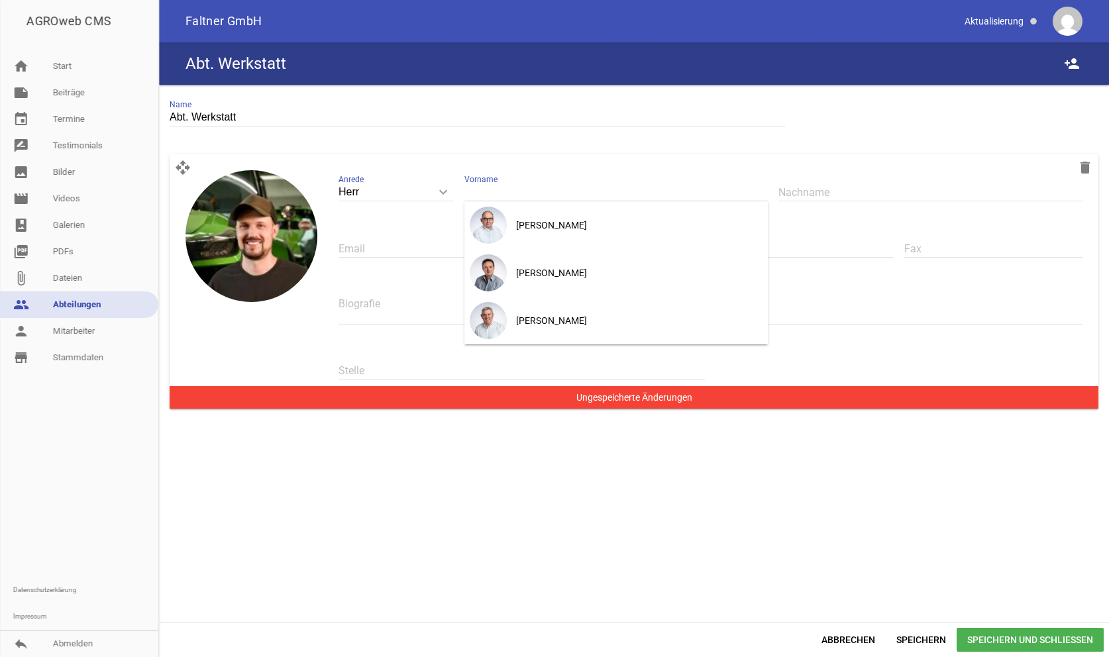
click at [518, 189] on input "text" at bounding box center [616, 192] width 304 height 18
type input "s"
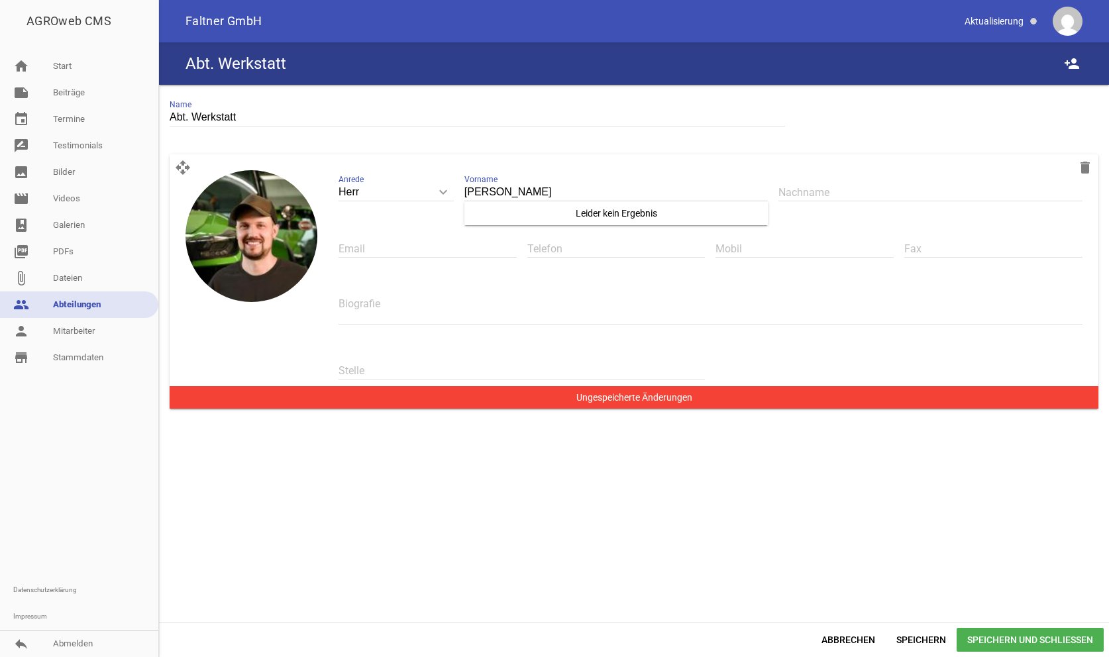
type input "[PERSON_NAME]"
type input "Sterr"
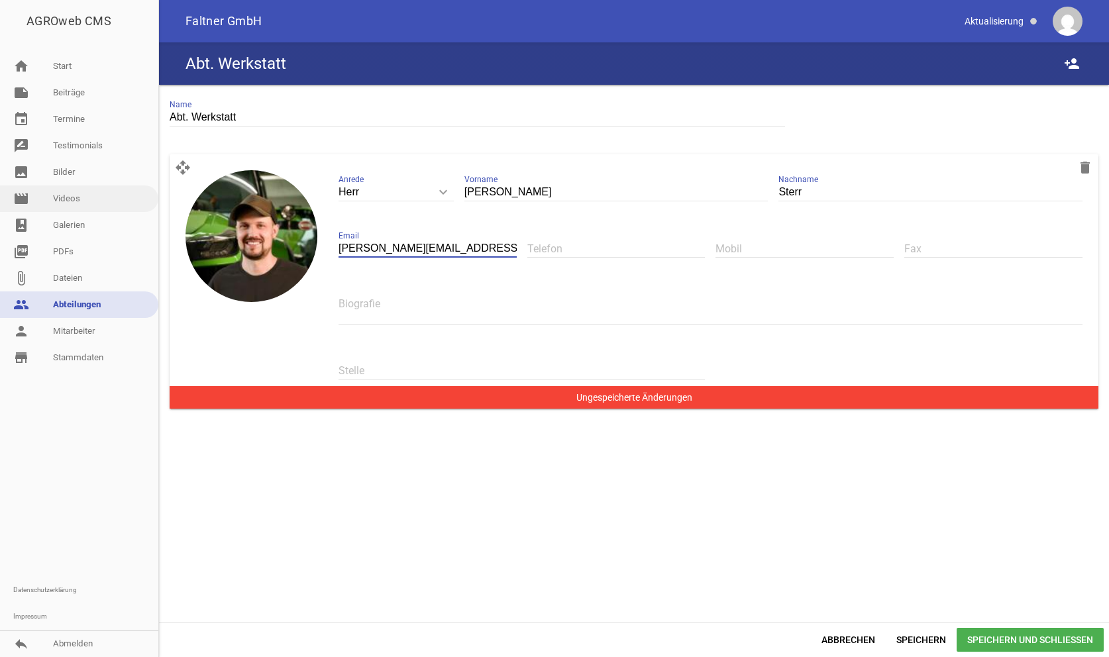
type input "[PERSON_NAME][EMAIL_ADDRESS][DOMAIN_NAME]"
type input "08505/48-16"
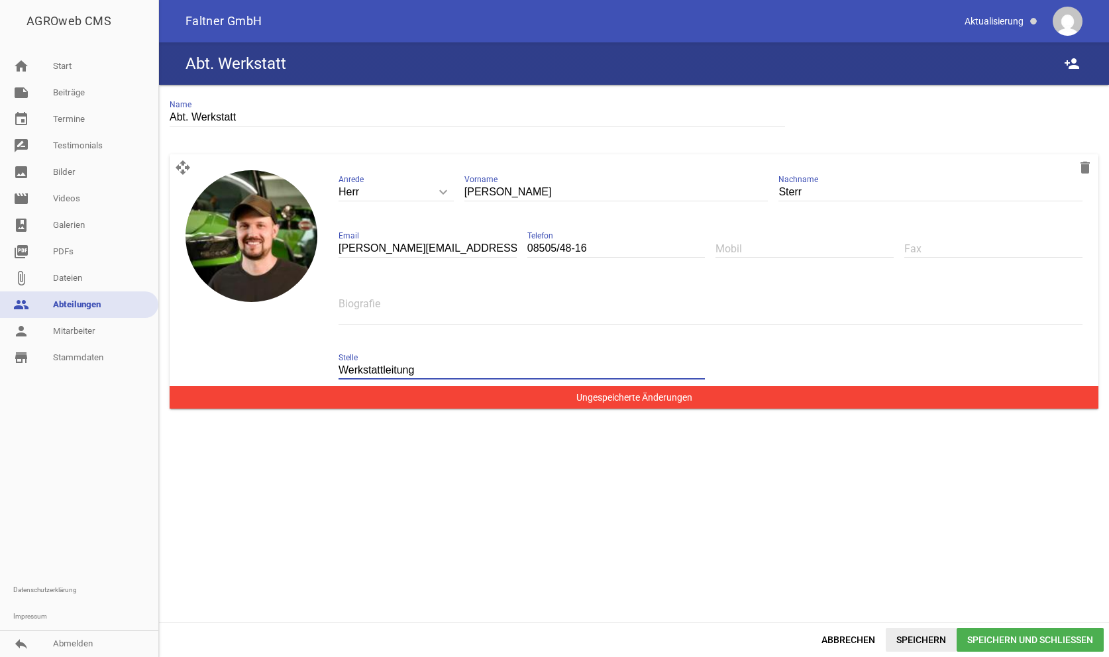
type input "Werkstattleitung"
click at [939, 638] on span "Speichern" at bounding box center [921, 640] width 71 height 24
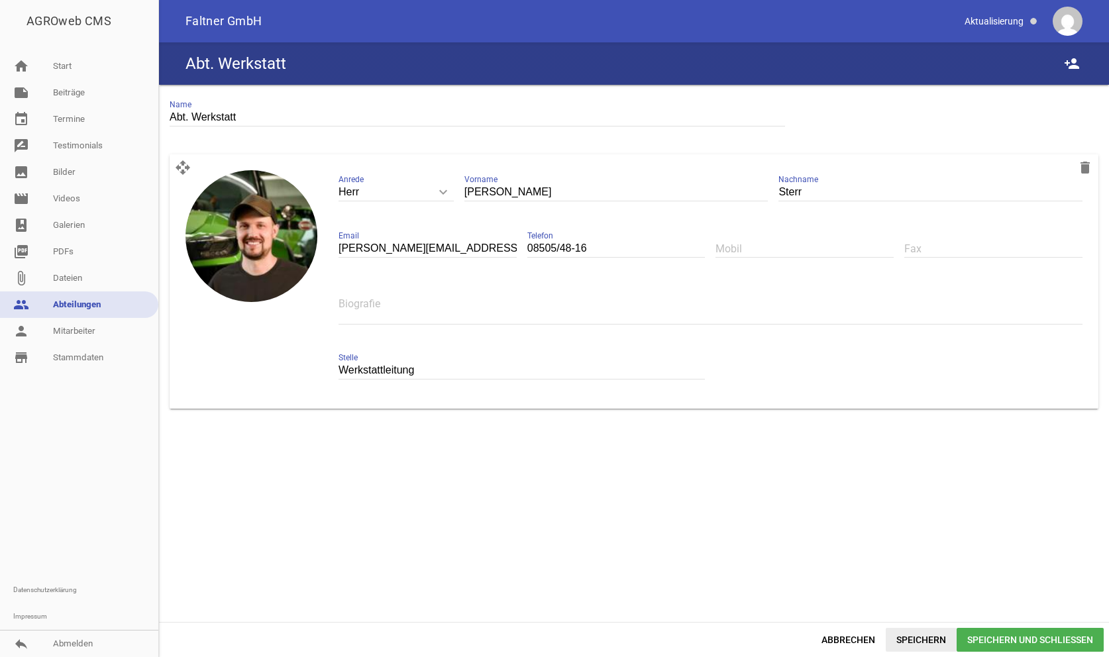
click at [929, 645] on span "Speichern" at bounding box center [921, 640] width 71 height 24
click at [793, 244] on input "text" at bounding box center [804, 249] width 178 height 18
click at [941, 243] on input "text" at bounding box center [993, 249] width 178 height 18
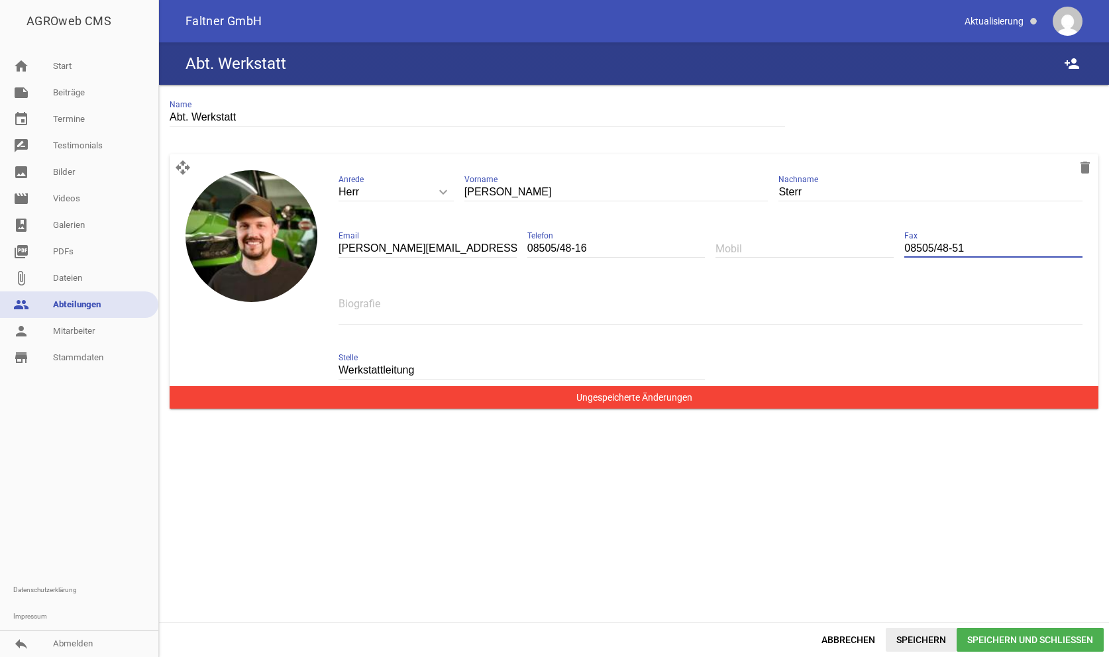
type input "08505/48-51"
click at [923, 637] on span "Speichern" at bounding box center [921, 640] width 71 height 24
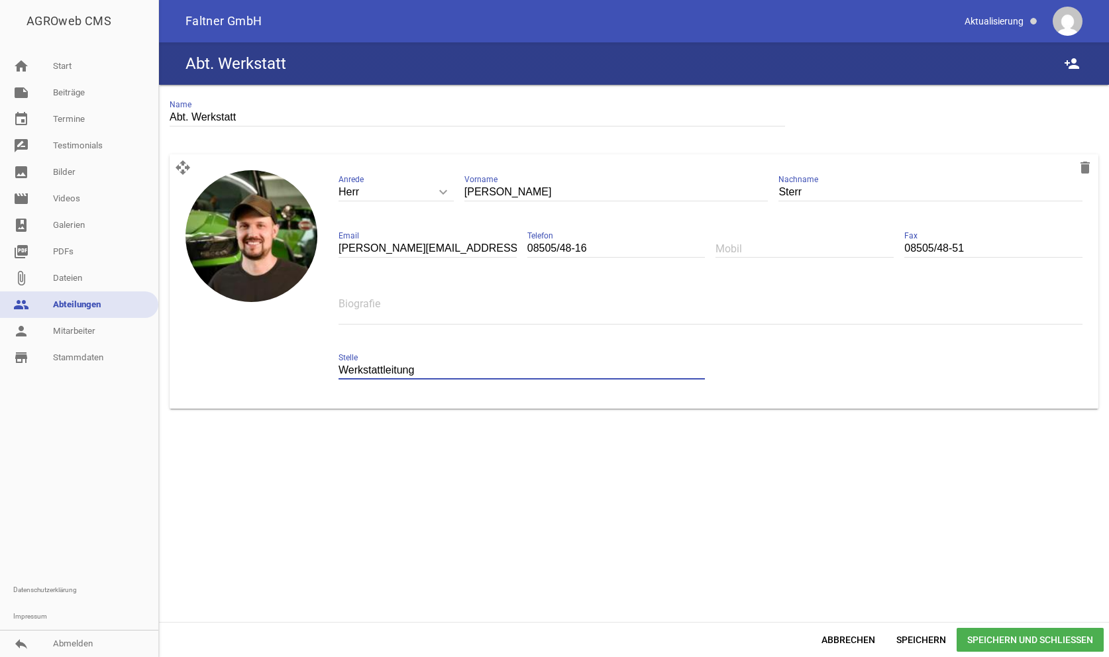
drag, startPoint x: 388, startPoint y: 364, endPoint x: -91, endPoint y: 288, distance: 484.8
click at [338, 362] on input "Werkstattleitung" at bounding box center [521, 371] width 367 height 18
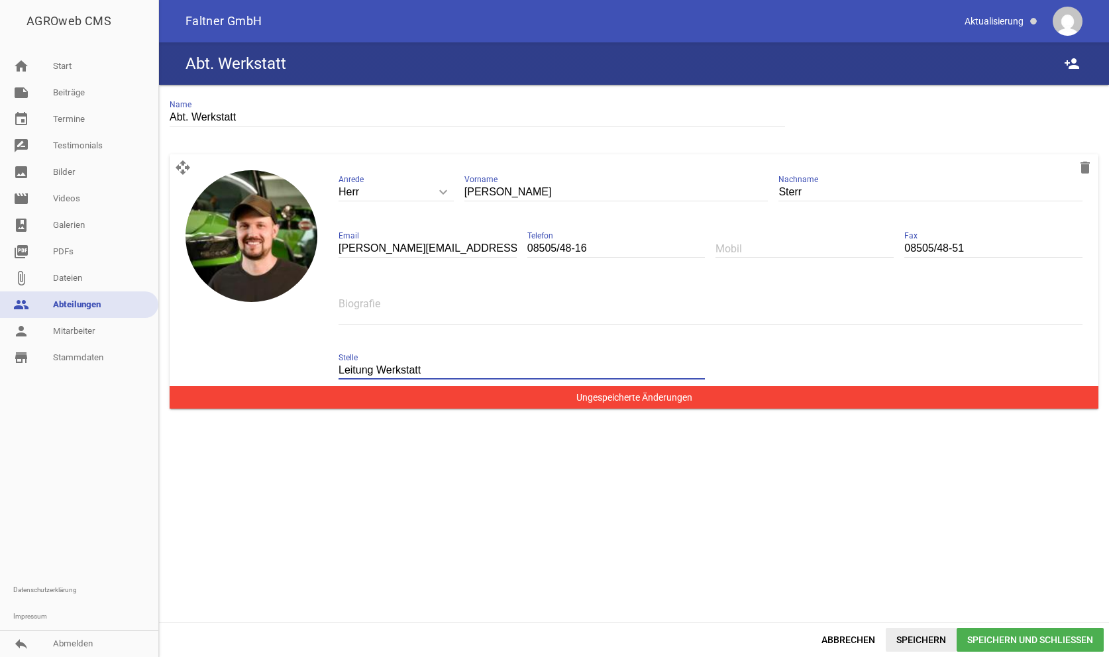
type input "Leitung Werkstatt"
click at [919, 633] on span "Speichern" at bounding box center [921, 640] width 71 height 24
